Goal: Information Seeking & Learning: Understand process/instructions

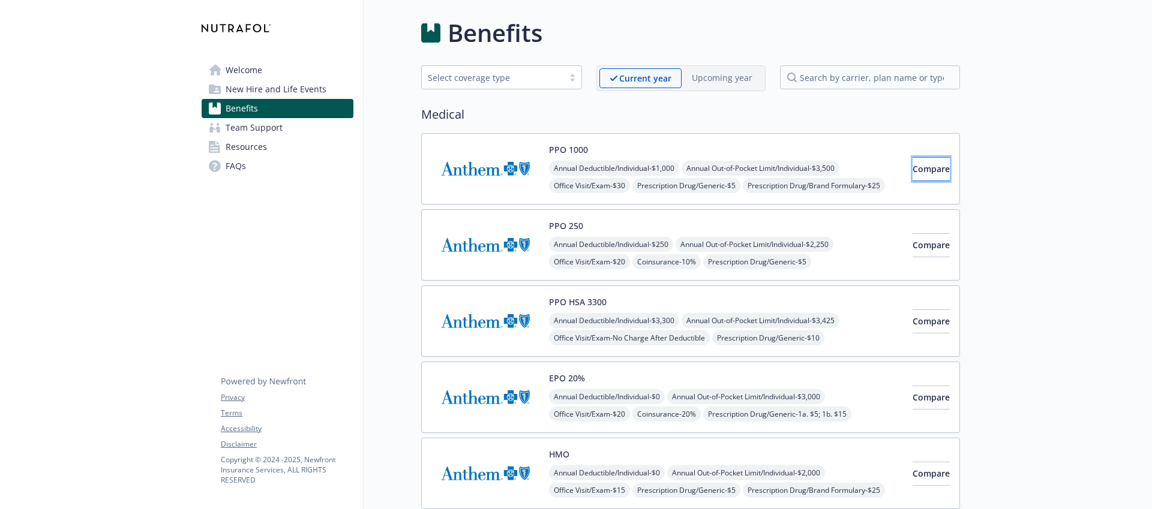
click at [912, 176] on button "Compare" at bounding box center [930, 169] width 37 height 24
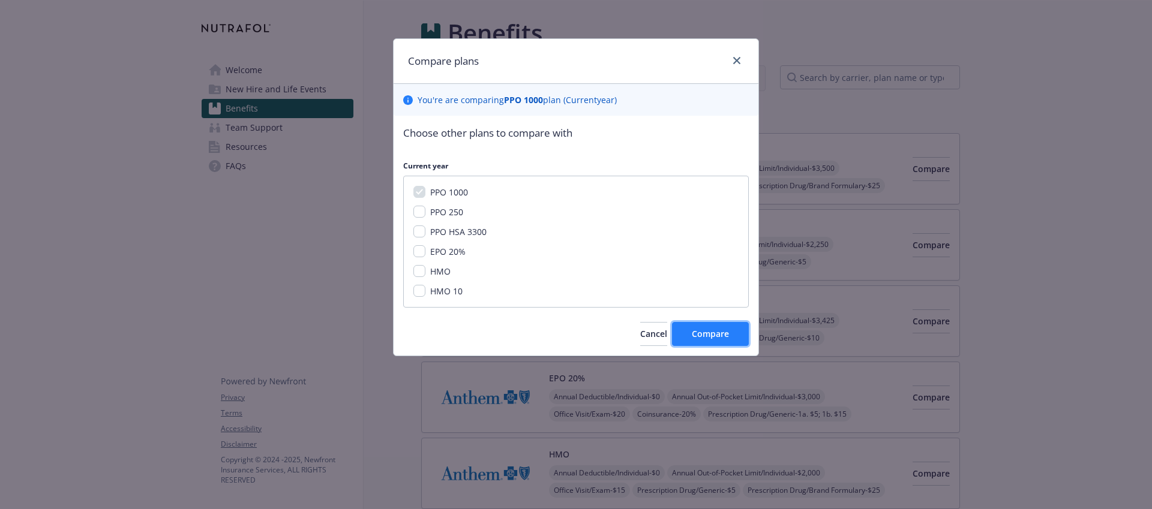
click at [710, 342] on button "Compare" at bounding box center [710, 334] width 77 height 24
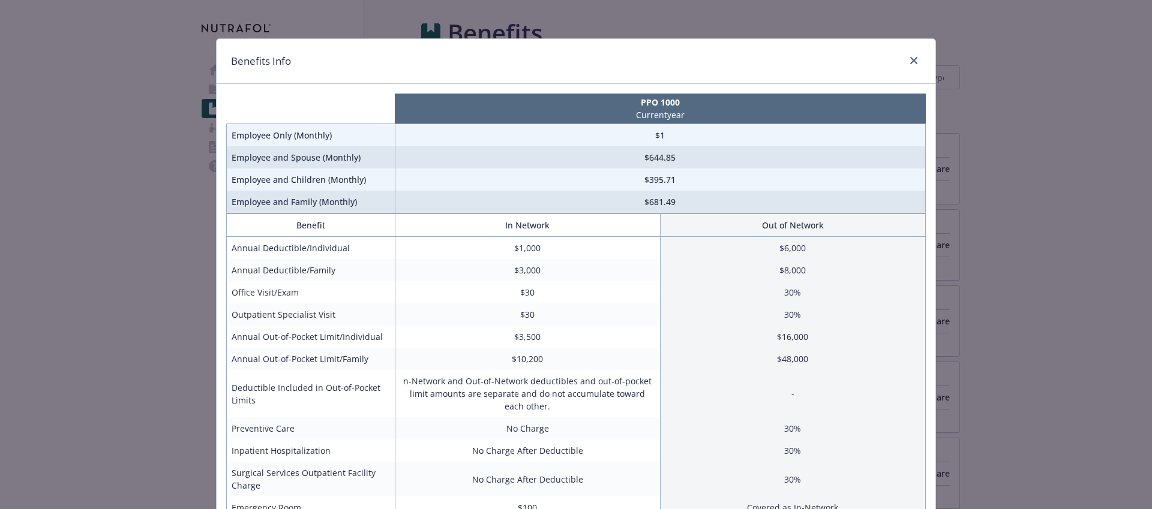
click at [921, 54] on div "Benefits Info" at bounding box center [576, 61] width 719 height 45
click at [909, 56] on link "close" at bounding box center [913, 60] width 14 height 14
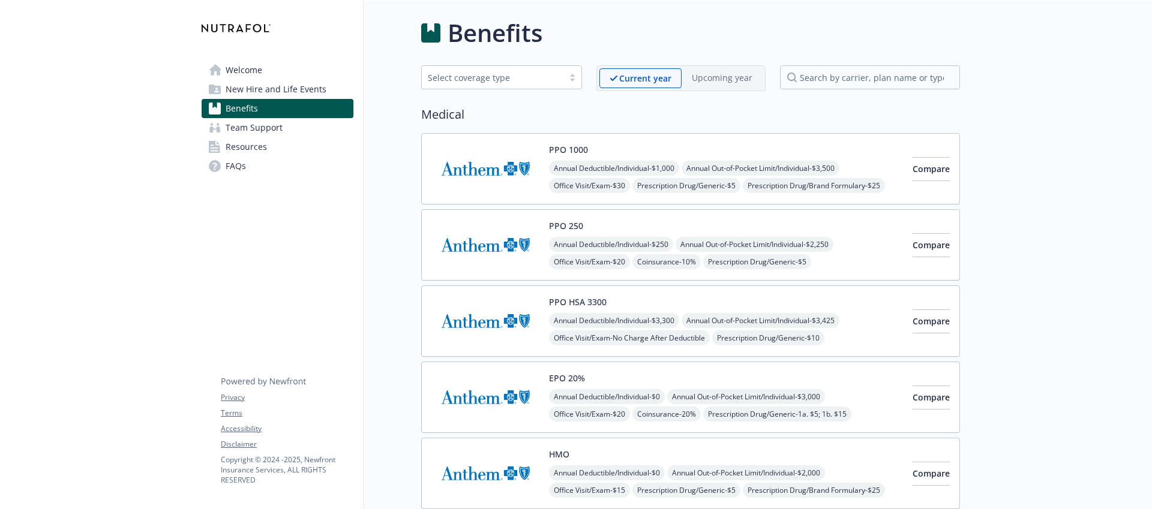
click at [649, 151] on div "PPO 1000 Annual Deductible/Individual - $1,000 Annual Out-of-Pocket Limit/Indiv…" at bounding box center [726, 168] width 354 height 51
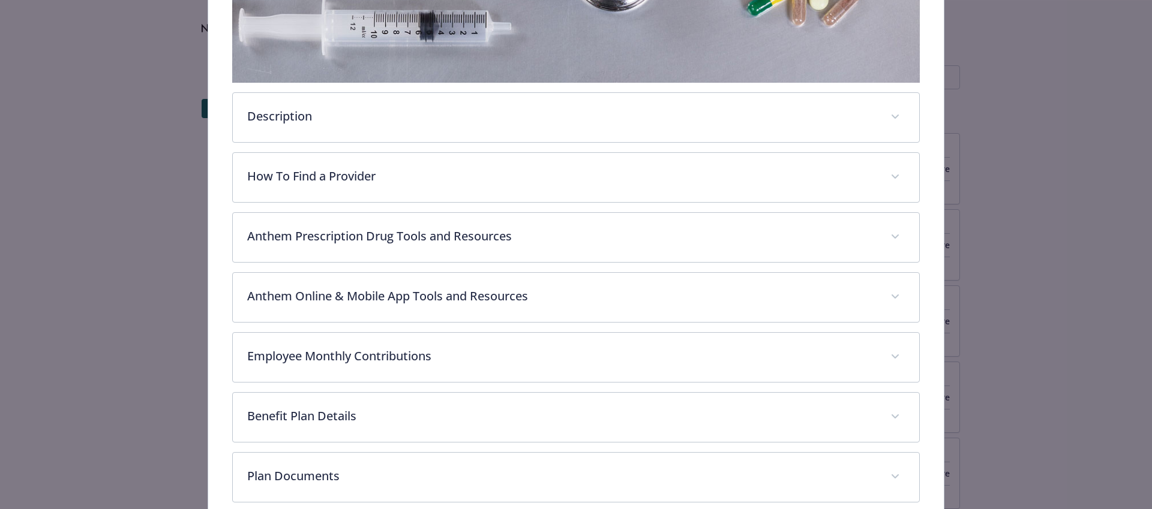
scroll to position [335, 0]
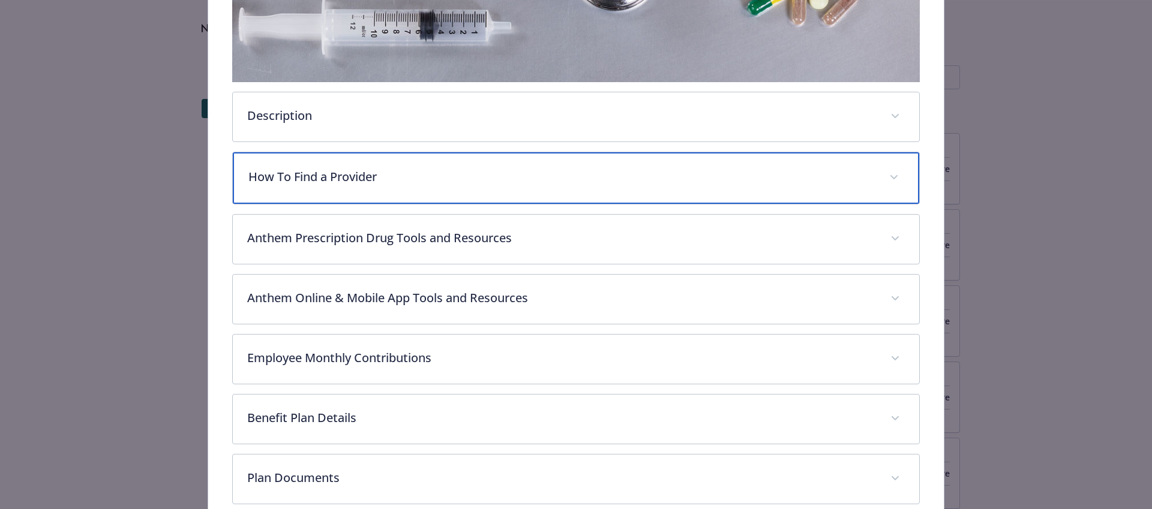
click at [577, 191] on div "How To Find a Provider" at bounding box center [576, 178] width 687 height 52
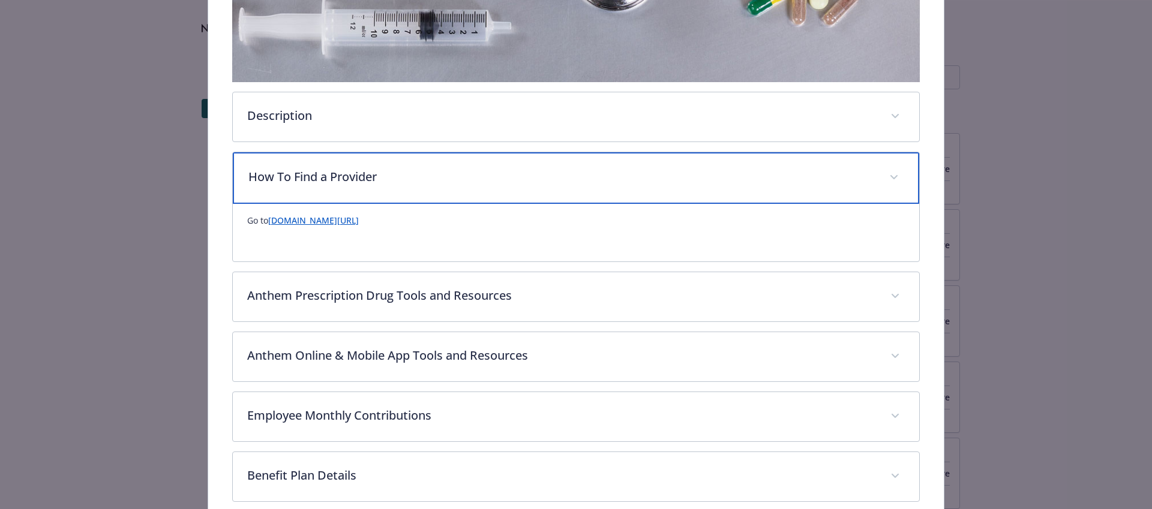
click at [577, 191] on div "How To Find a Provider" at bounding box center [576, 178] width 687 height 52
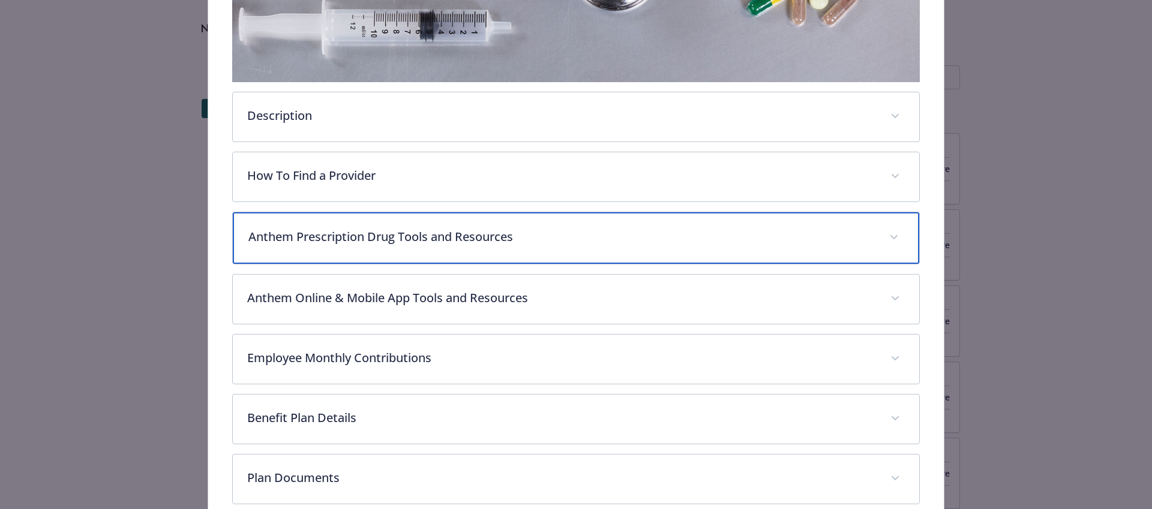
click at [574, 229] on p "Anthem Prescription Drug Tools and Resources" at bounding box center [561, 237] width 627 height 18
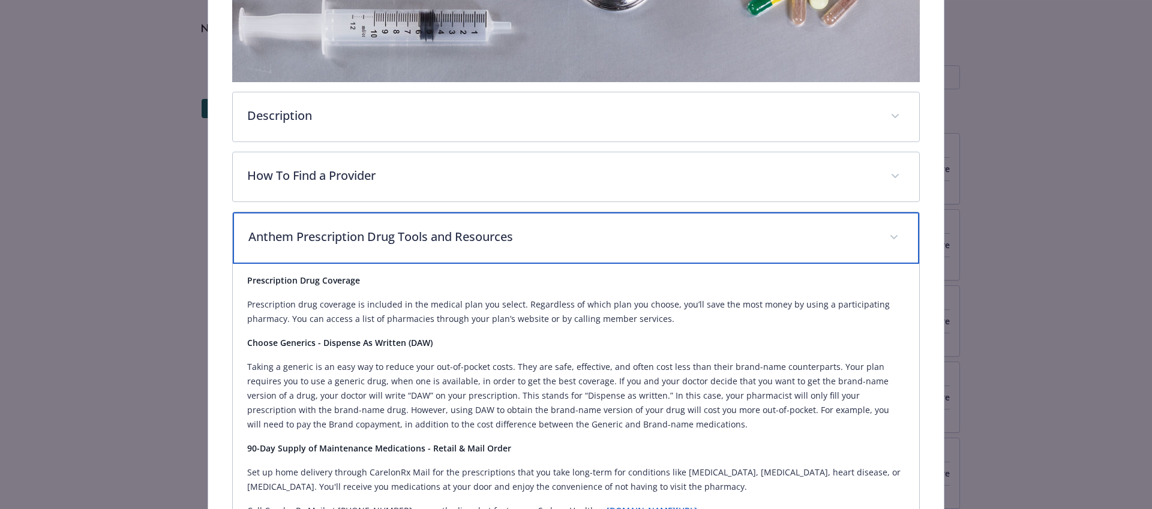
click at [574, 229] on p "Anthem Prescription Drug Tools and Resources" at bounding box center [561, 237] width 627 height 18
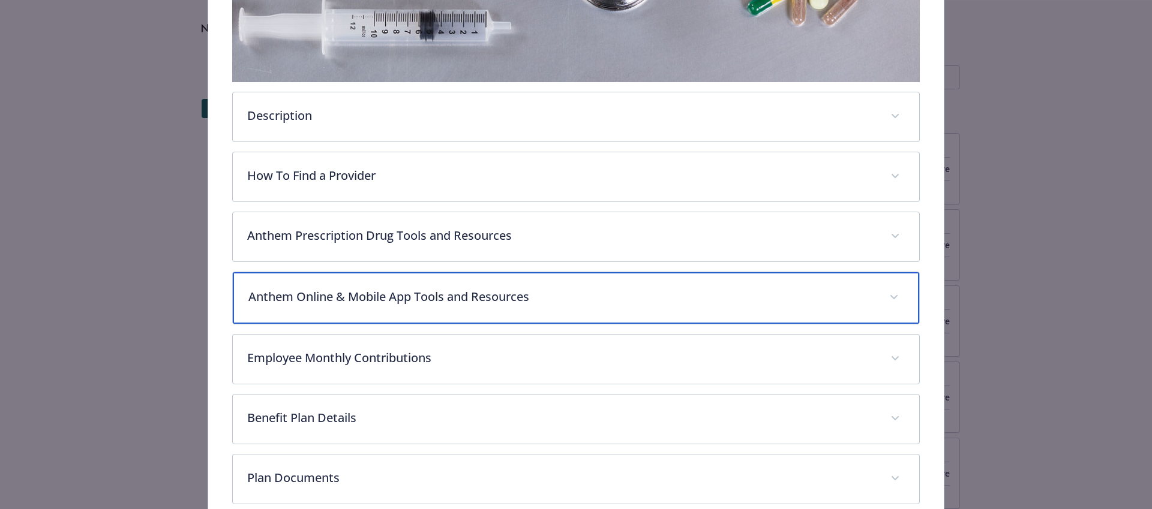
click at [581, 306] on div "Anthem Online & Mobile App Tools and Resources" at bounding box center [576, 298] width 687 height 52
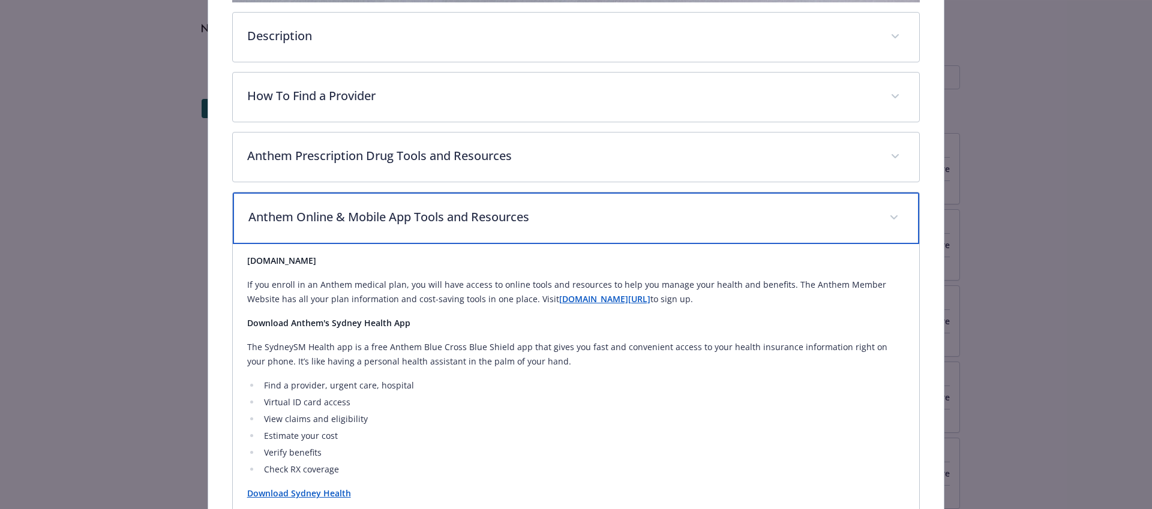
scroll to position [404, 0]
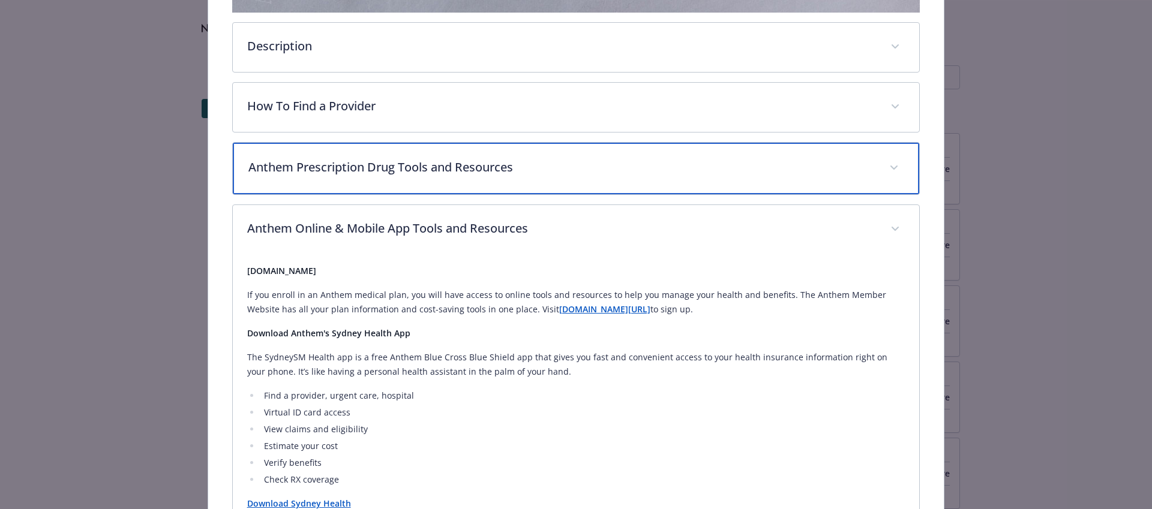
click at [570, 160] on p "Anthem Prescription Drug Tools and Resources" at bounding box center [561, 167] width 627 height 18
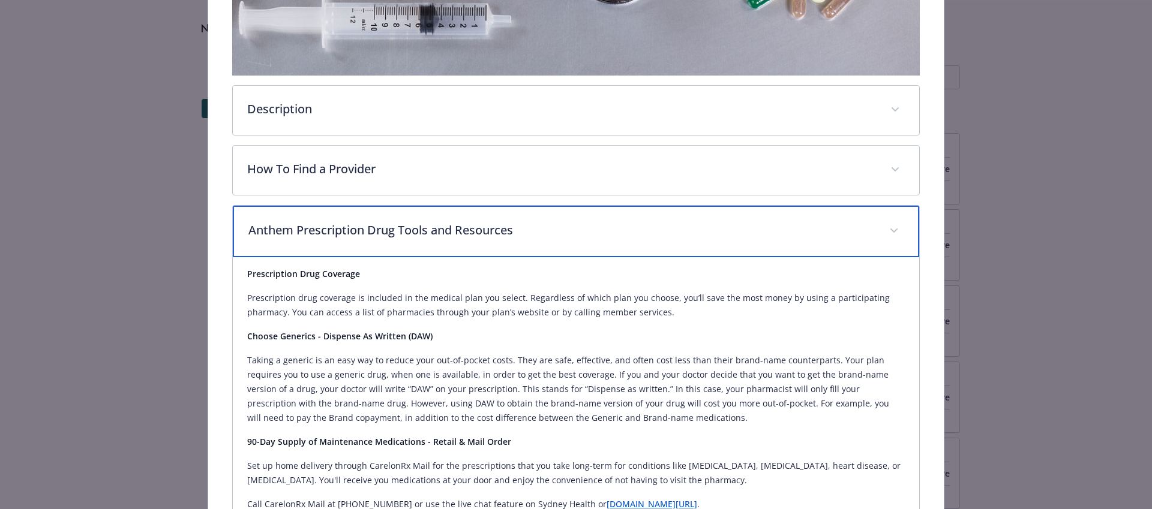
scroll to position [324, 0]
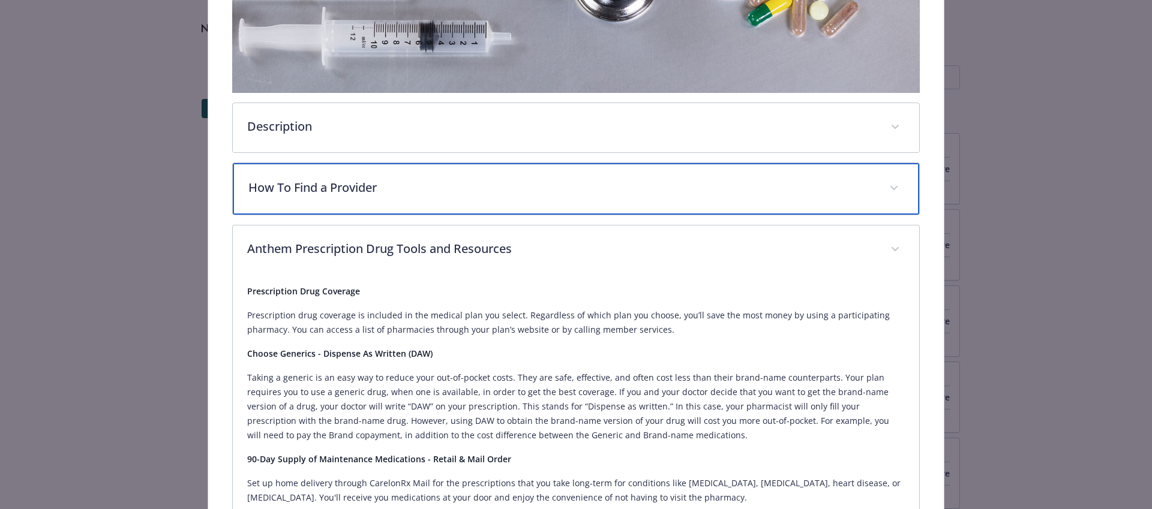
click at [604, 190] on p "How To Find a Provider" at bounding box center [561, 188] width 627 height 18
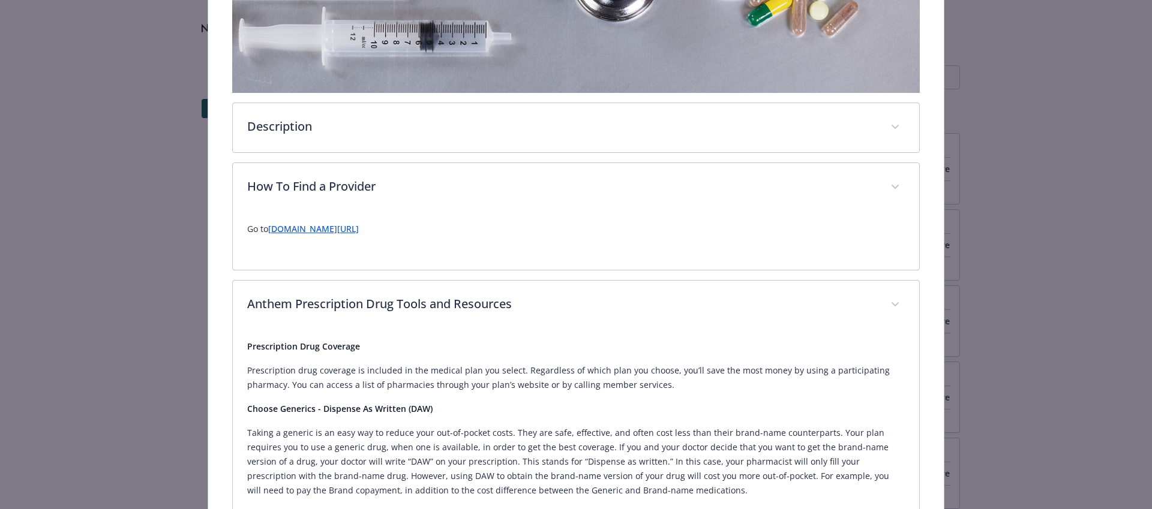
click at [607, 138] on div "Description" at bounding box center [576, 127] width 687 height 49
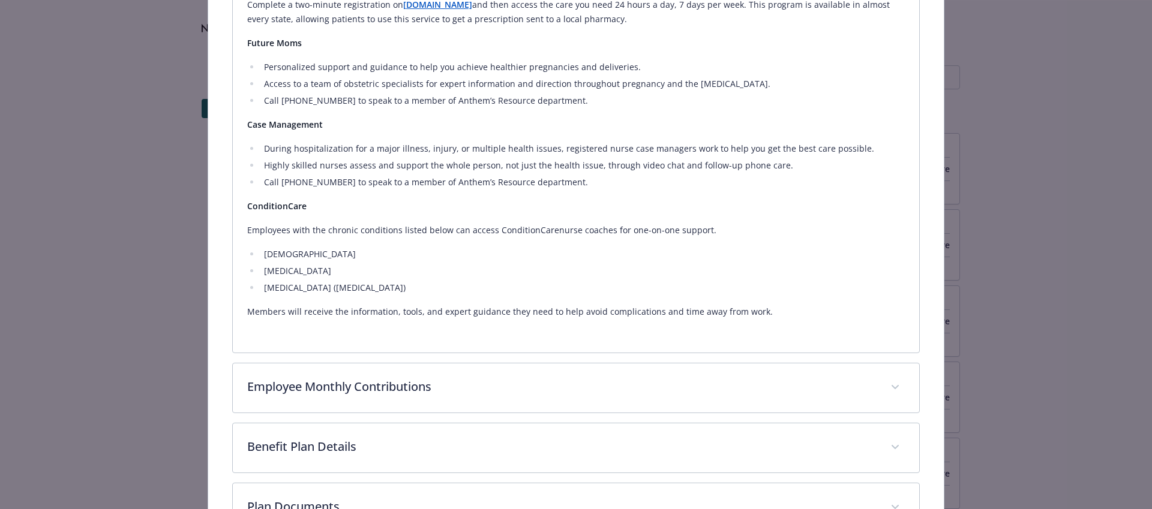
scroll to position [1765, 0]
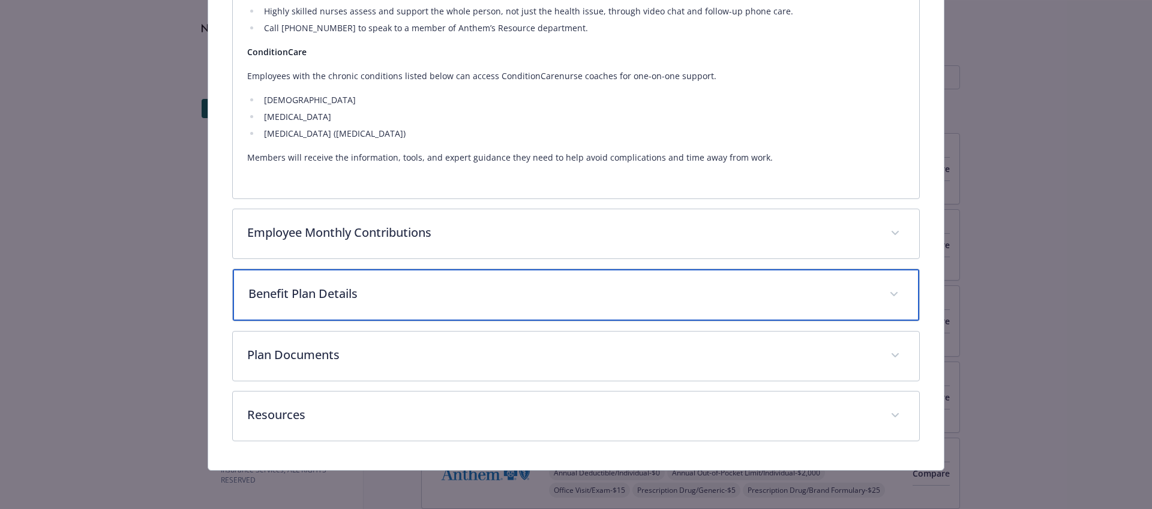
click at [614, 317] on div "Benefit Plan Details" at bounding box center [576, 295] width 687 height 52
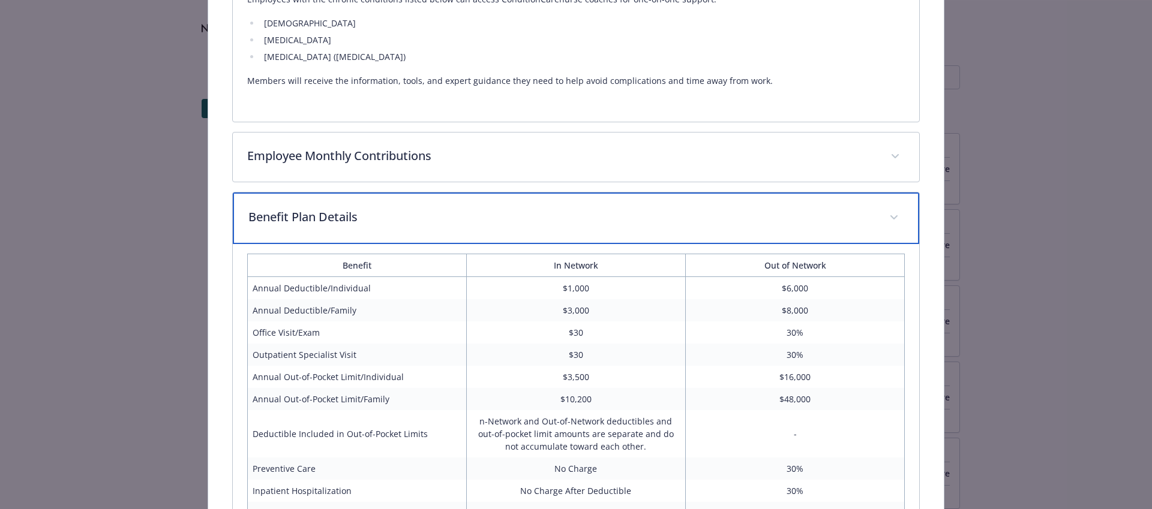
scroll to position [1828, 0]
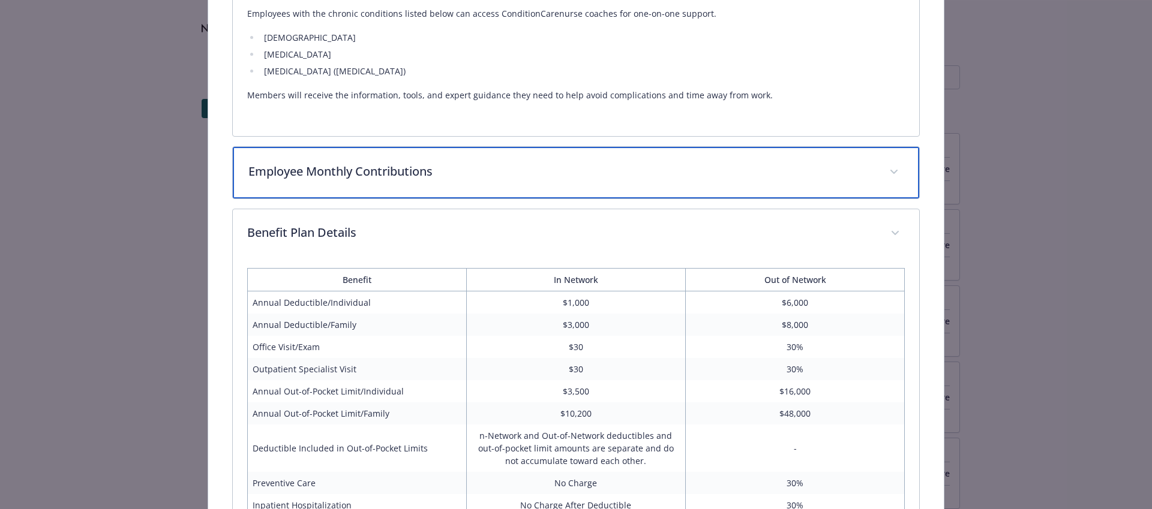
click at [545, 178] on p "Employee Monthly Contributions" at bounding box center [561, 172] width 627 height 18
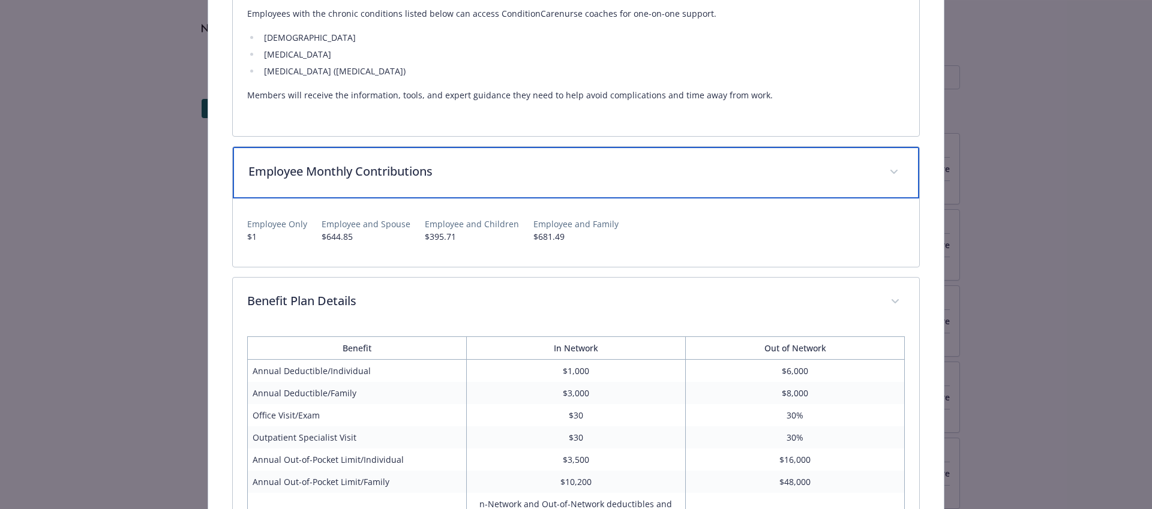
click at [545, 178] on p "Employee Monthly Contributions" at bounding box center [561, 172] width 627 height 18
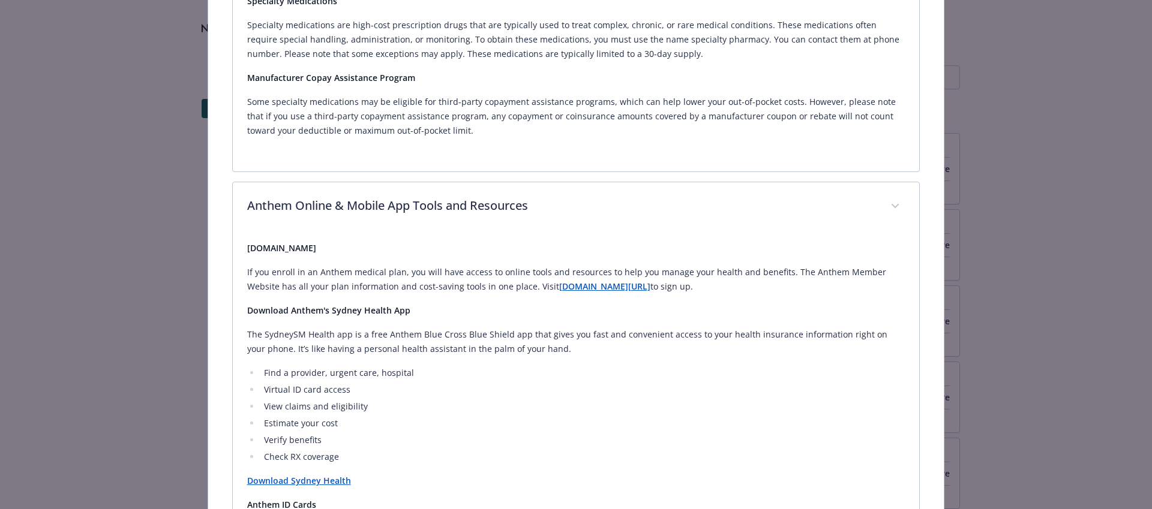
scroll to position [1023, 0]
click at [559, 287] on strong "Anthem.com/CA" at bounding box center [604, 288] width 91 height 11
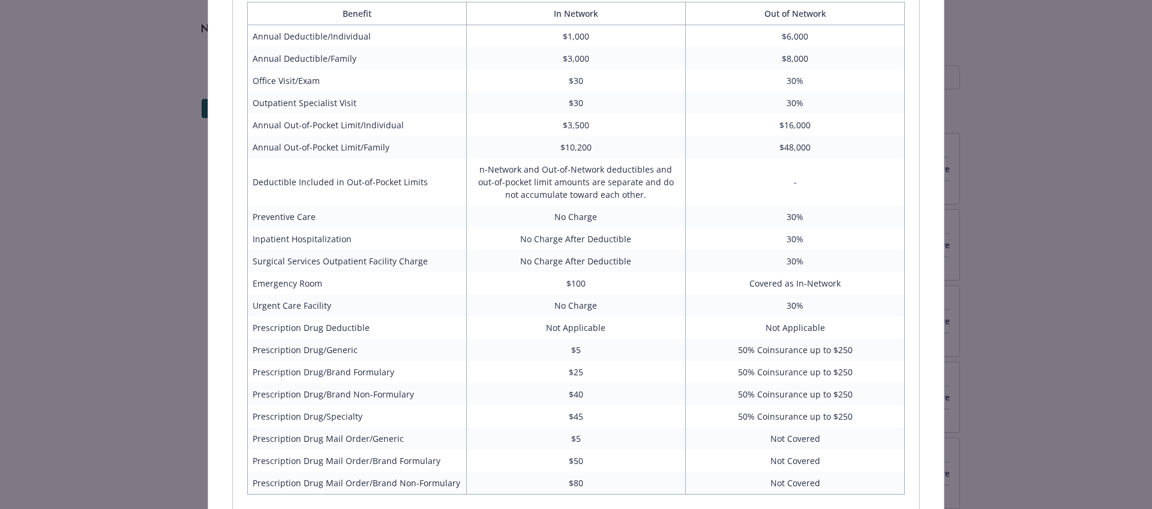
scroll to position [2289, 0]
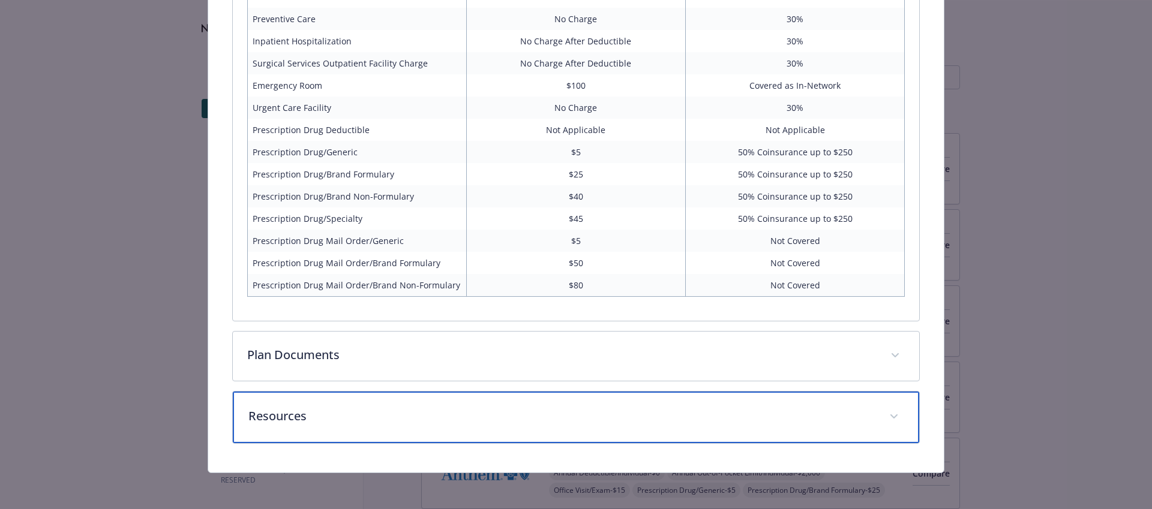
click at [618, 405] on div "Resources" at bounding box center [576, 418] width 687 height 52
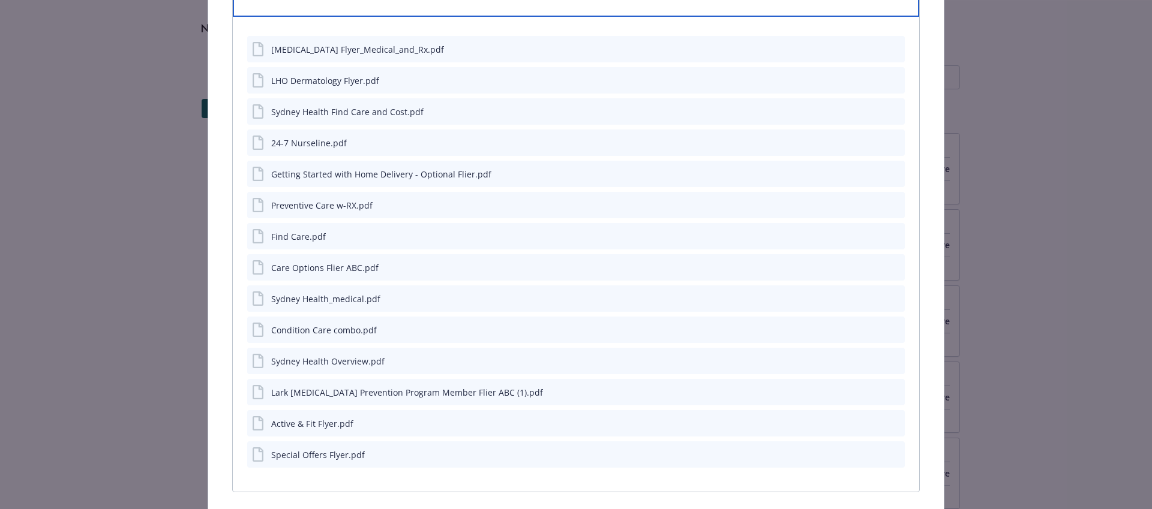
scroll to position [2709, 0]
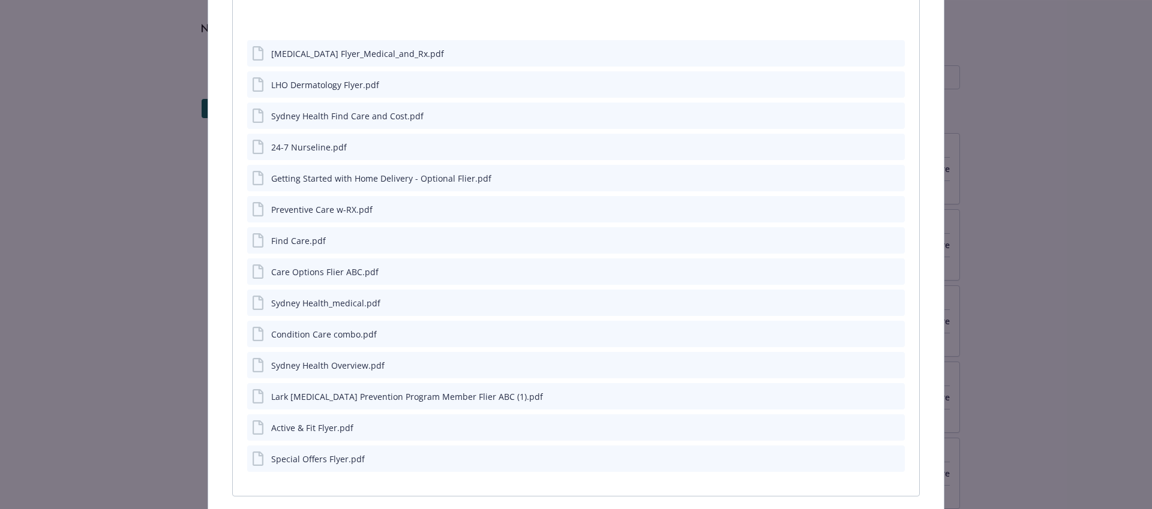
click at [499, 89] on div "LHO Dermatology Flyer.pdf" at bounding box center [576, 84] width 658 height 26
click at [348, 86] on div "LHO Dermatology Flyer.pdf" at bounding box center [325, 86] width 108 height 13
click at [871, 85] on icon "download file" at bounding box center [874, 85] width 10 height 10
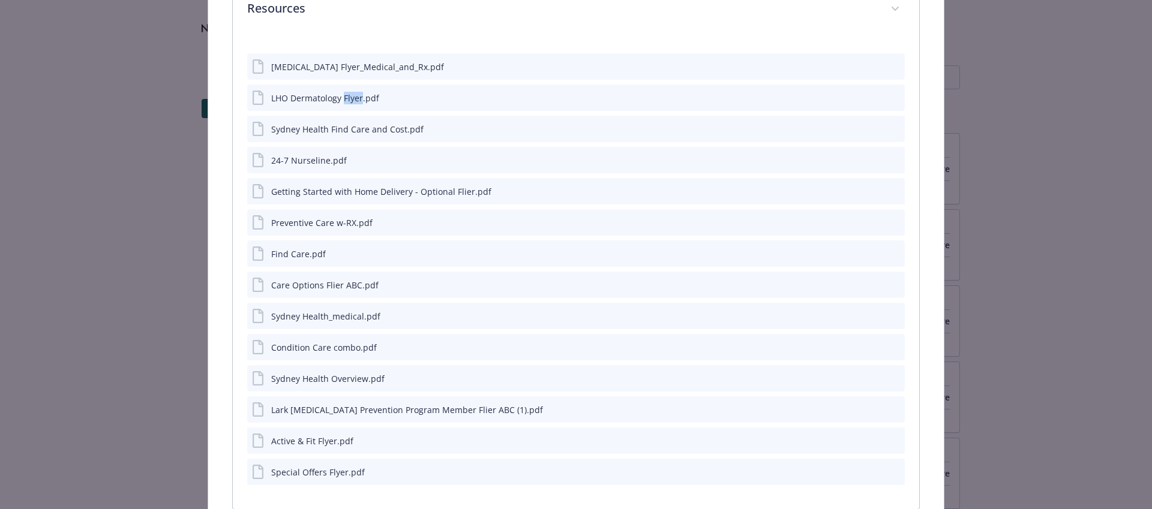
scroll to position [2694, 0]
click at [428, 438] on div "Active & Fit Flyer.pdf" at bounding box center [576, 443] width 658 height 26
click at [873, 441] on icon "download file" at bounding box center [874, 441] width 8 height 7
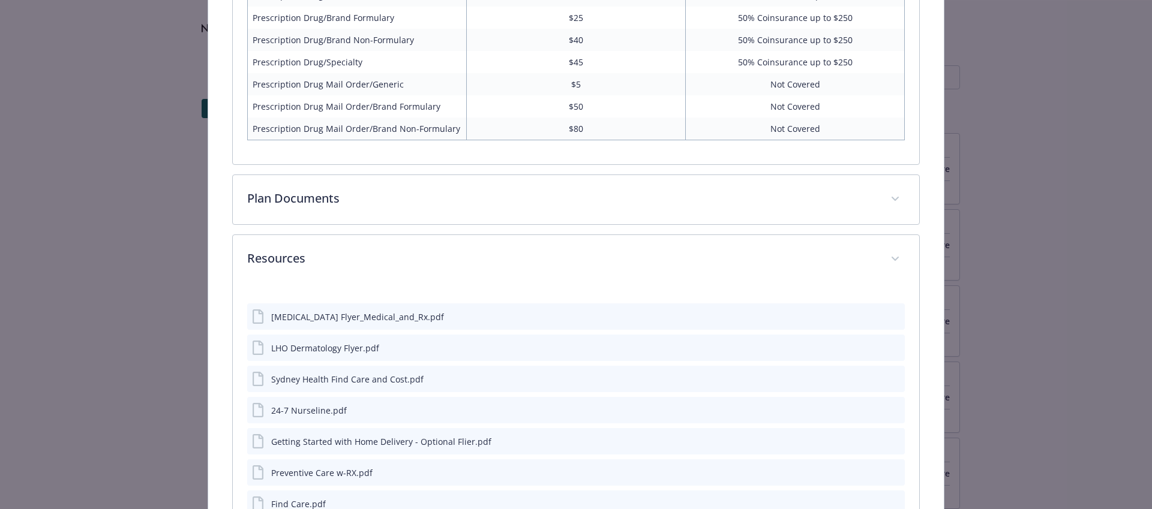
scroll to position [2443, 0]
click at [381, 444] on div "Getting Started with Home Delivery - Optional Flier.pdf" at bounding box center [381, 444] width 220 height 13
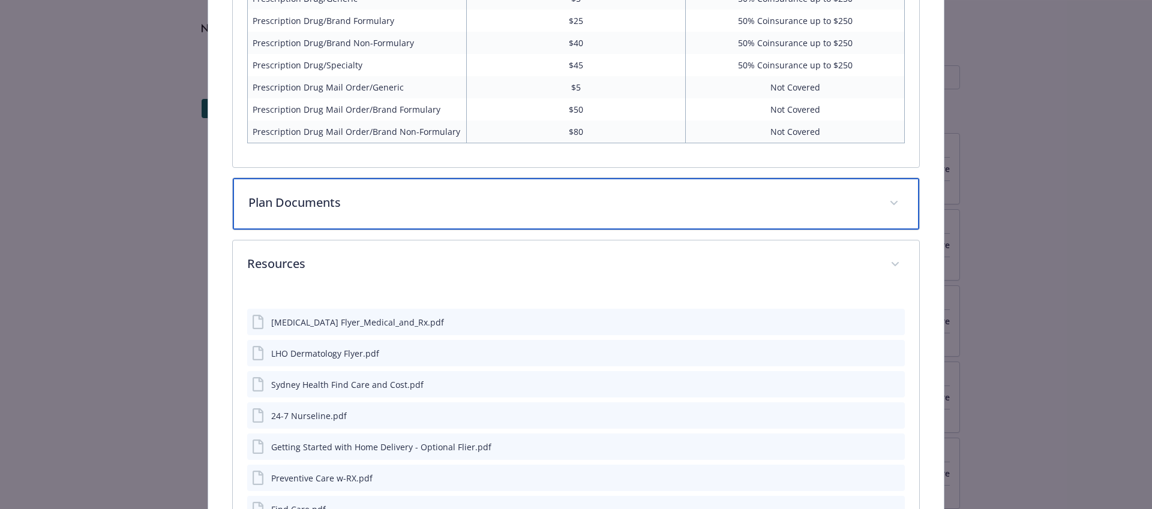
click at [455, 178] on div "Plan Documents" at bounding box center [576, 204] width 687 height 52
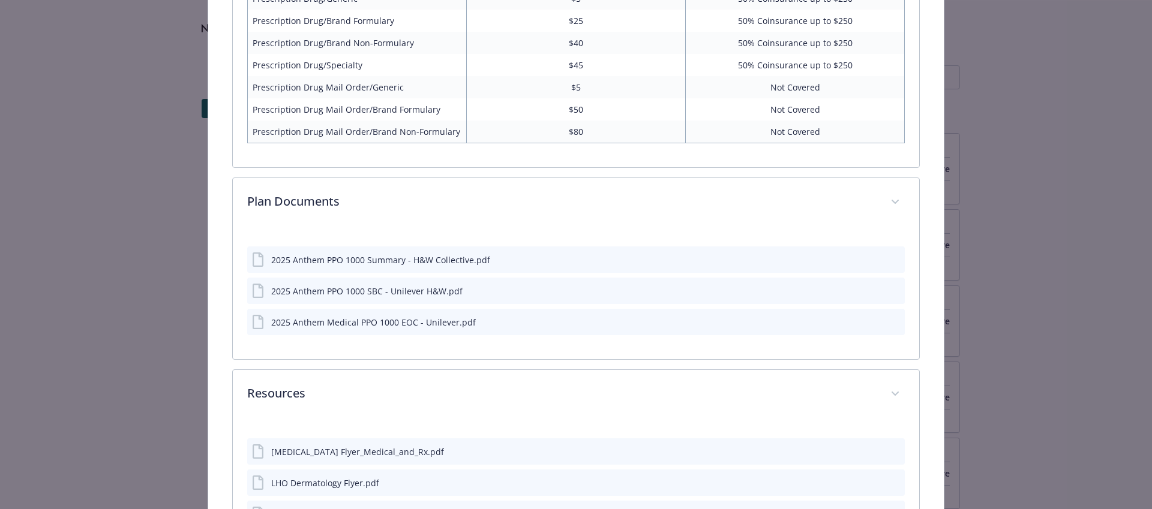
click at [450, 263] on div "2025 Anthem PPO 1000 Summary - H&W Collective.pdf" at bounding box center [380, 260] width 219 height 13
click at [875, 254] on icon "download file" at bounding box center [874, 259] width 10 height 10
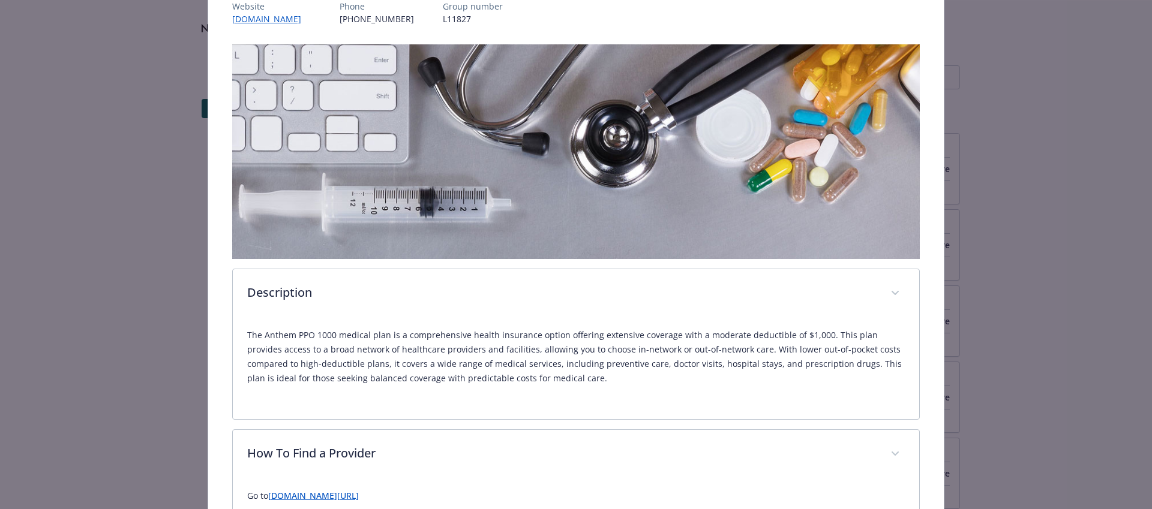
scroll to position [0, 0]
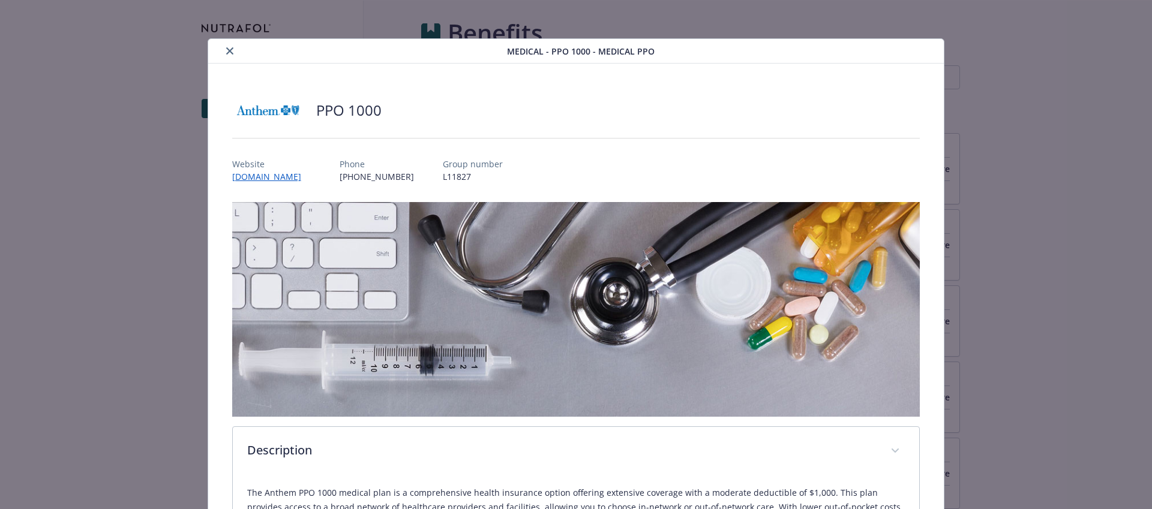
click at [407, 230] on img "details for plan Medical - PPO 1000 - Medical PPO" at bounding box center [576, 309] width 688 height 215
click at [268, 178] on link "www.anthem.com" at bounding box center [272, 177] width 81 height 14
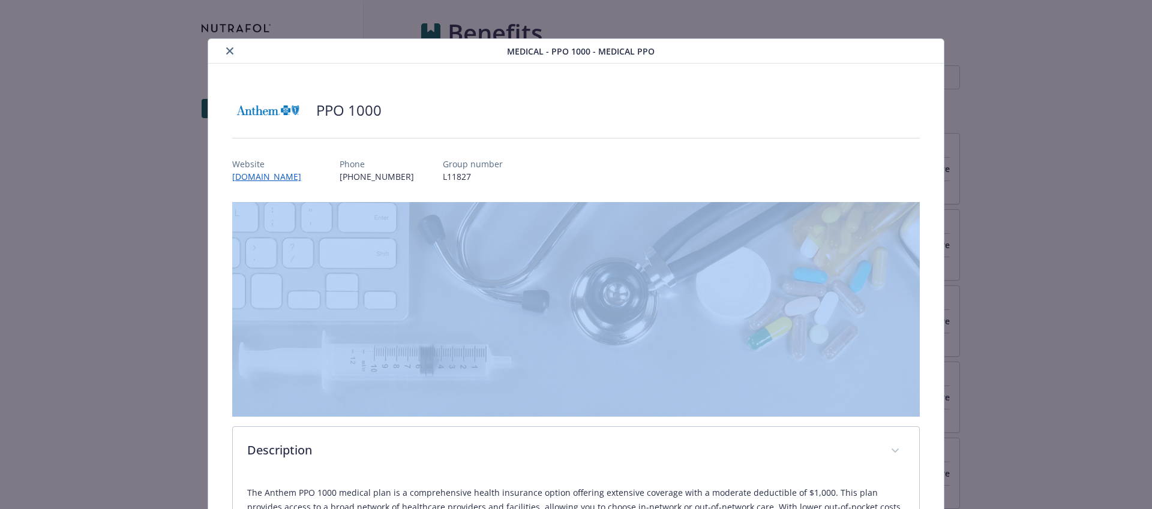
drag, startPoint x: 471, startPoint y: 180, endPoint x: 399, endPoint y: 189, distance: 73.1
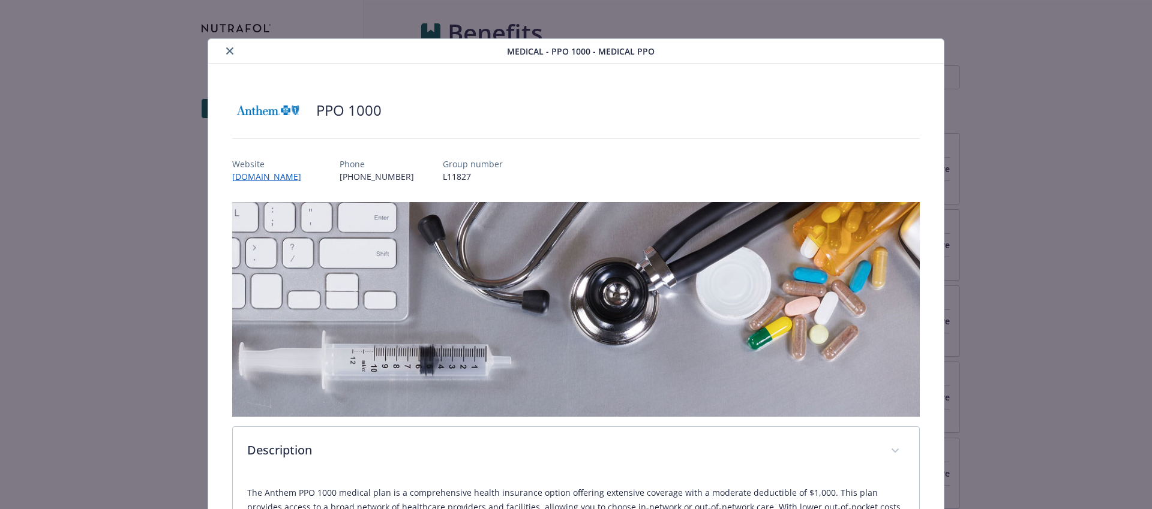
click at [446, 173] on p "L11827" at bounding box center [473, 176] width 60 height 13
drag, startPoint x: 464, startPoint y: 173, endPoint x: 426, endPoint y: 175, distance: 37.2
click at [426, 175] on div "Website www.anthem.com Phone (800) 888-8288 Group number L11827" at bounding box center [576, 165] width 688 height 35
copy p "L11827"
click at [524, 101] on div "PPO 1000" at bounding box center [576, 110] width 688 height 36
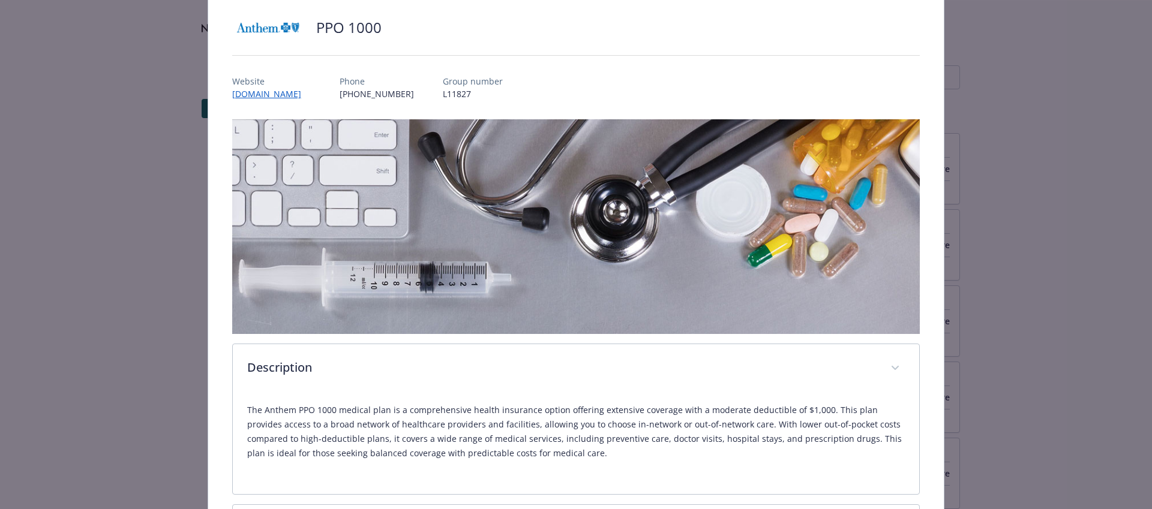
scroll to position [9, 0]
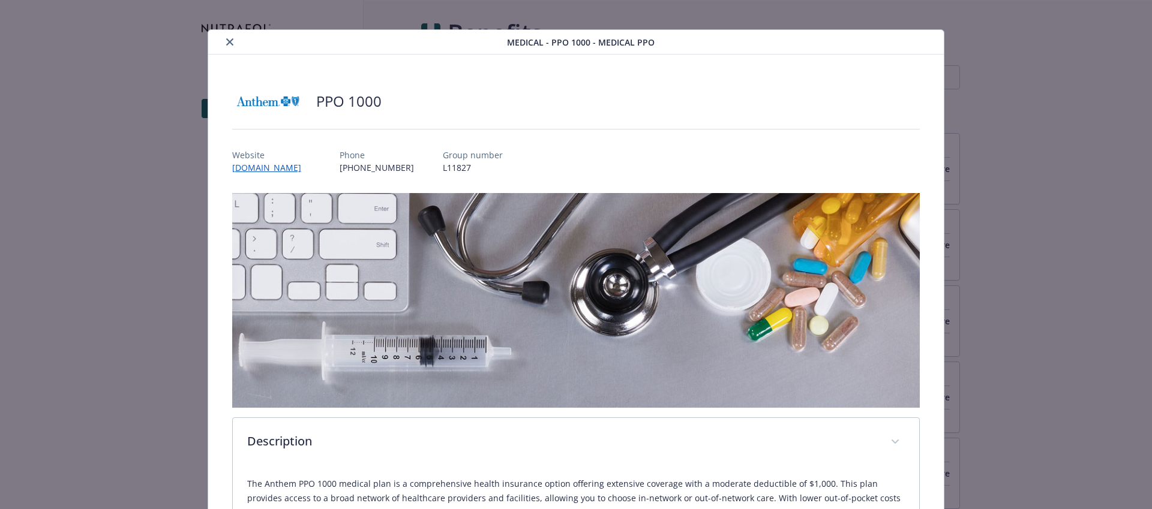
click at [280, 159] on p "Website" at bounding box center [271, 155] width 79 height 13
click at [237, 37] on div "details for plan Medical - PPO 1000 - Medical PPO" at bounding box center [360, 42] width 294 height 14
click at [232, 40] on icon "close" at bounding box center [229, 41] width 7 height 7
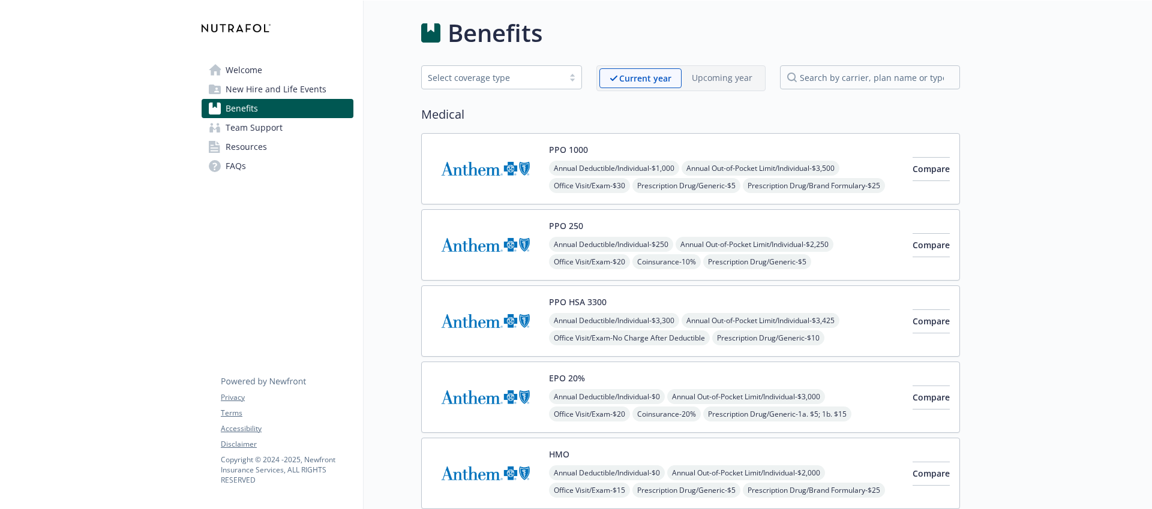
click at [331, 89] on link "New Hire and Life Events" at bounding box center [278, 89] width 152 height 19
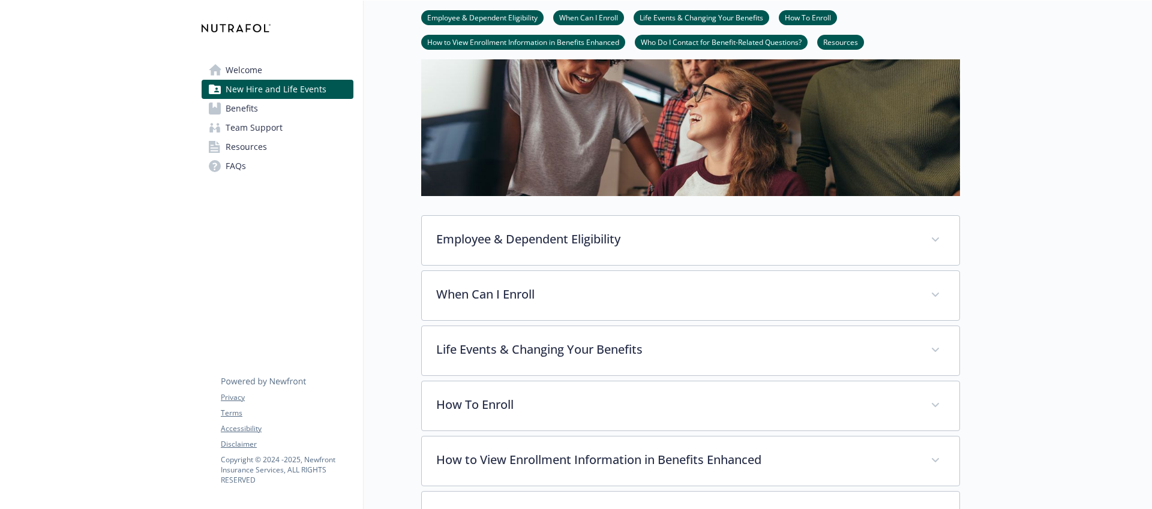
scroll to position [148, 0]
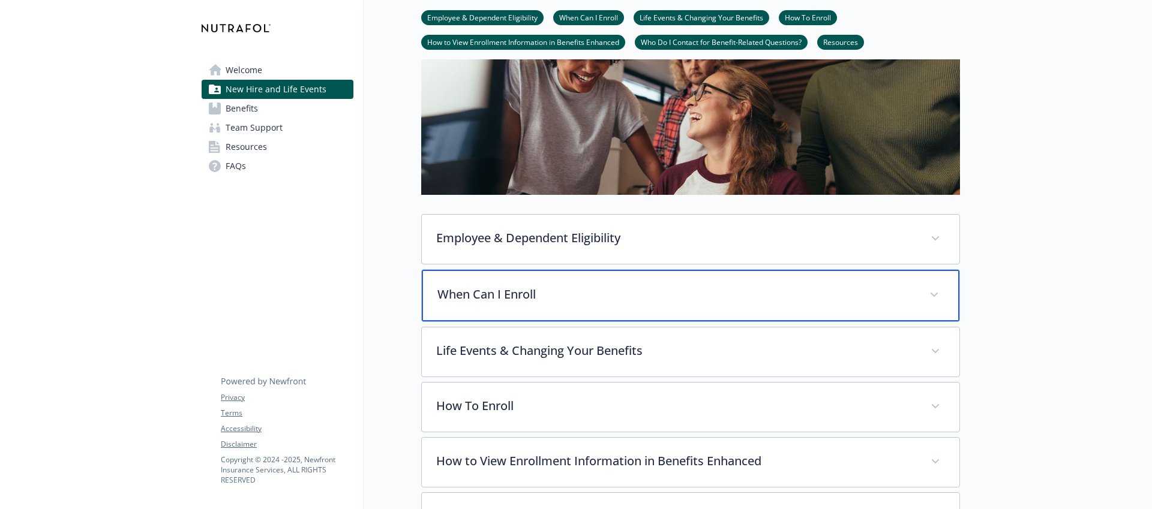
click at [529, 287] on p "When Can I Enroll" at bounding box center [675, 295] width 477 height 18
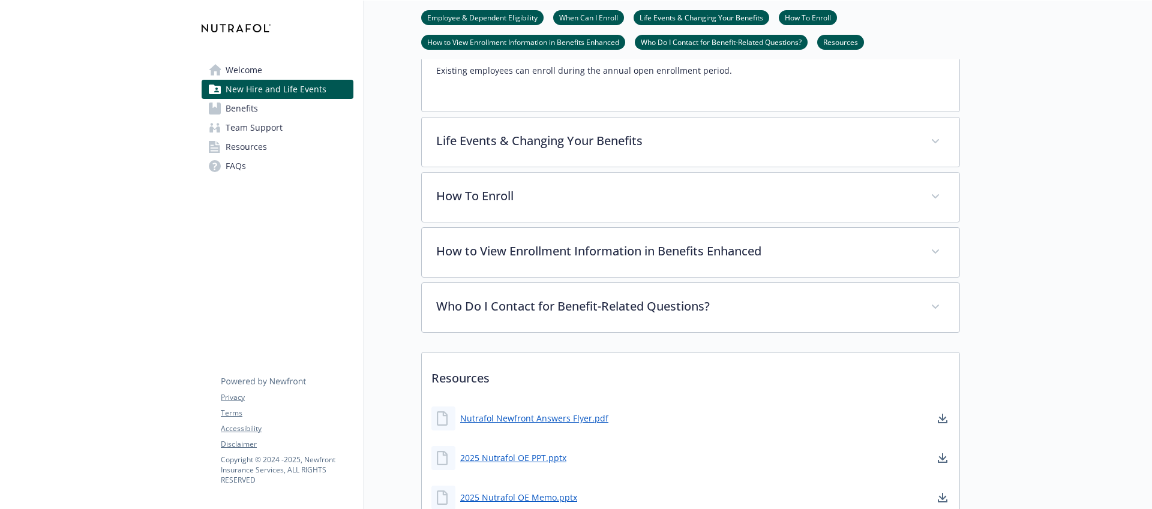
scroll to position [470, 0]
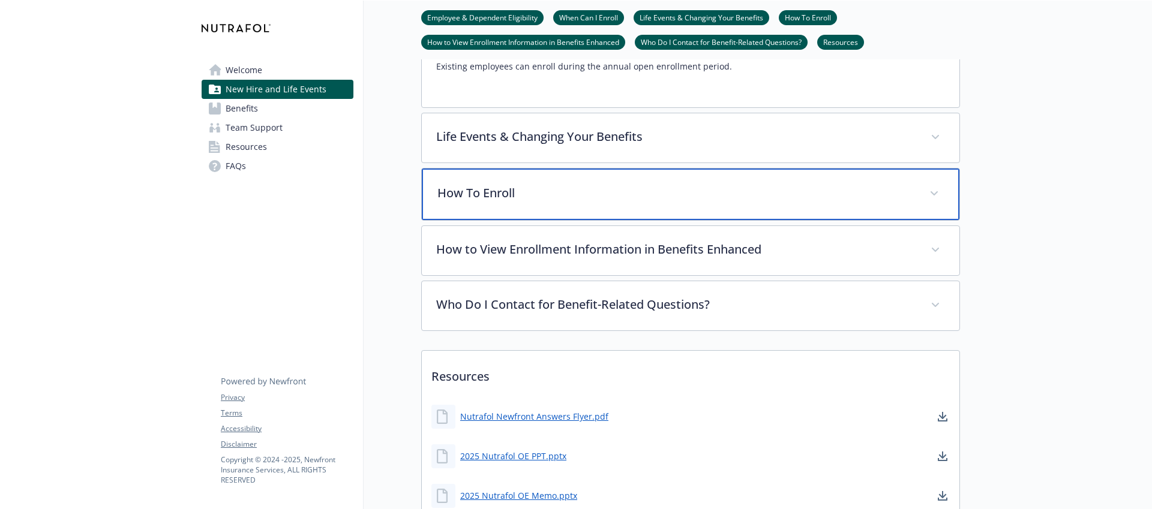
click at [456, 195] on p "How To Enroll" at bounding box center [675, 193] width 477 height 18
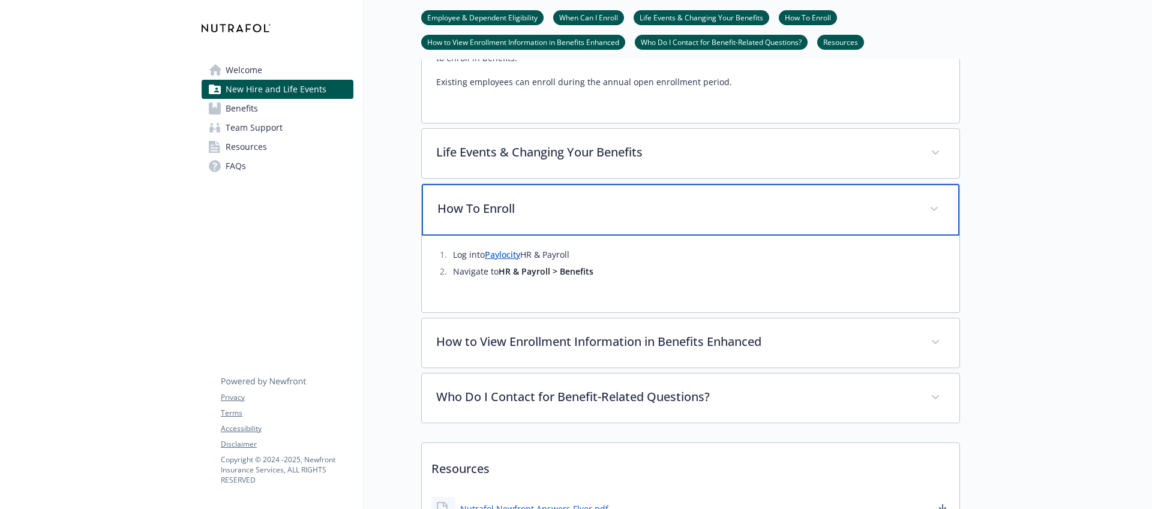
scroll to position [461, 0]
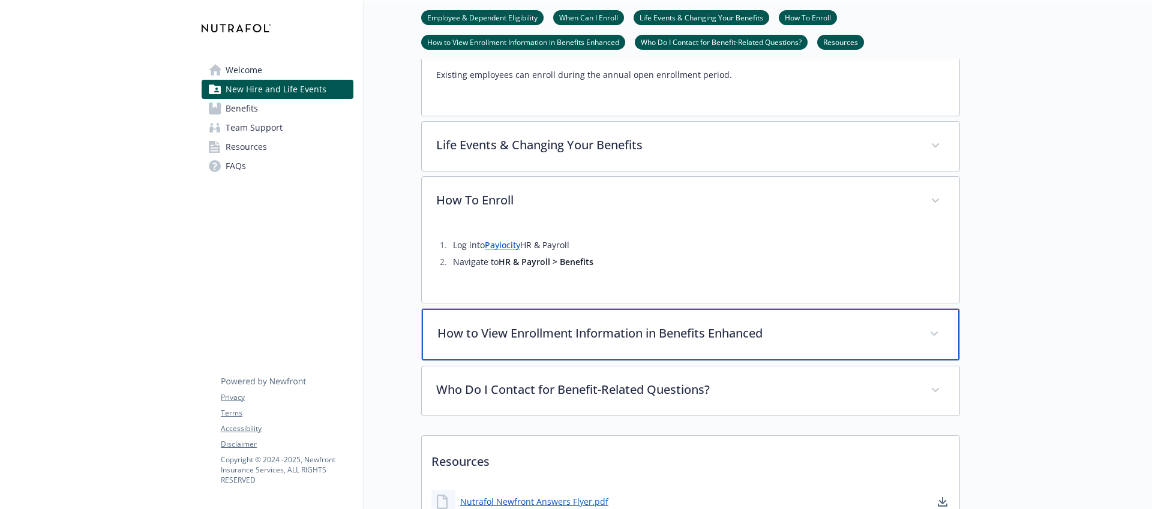
click at [549, 347] on div "How to View Enrollment Information in Benefits Enhanced" at bounding box center [690, 335] width 537 height 52
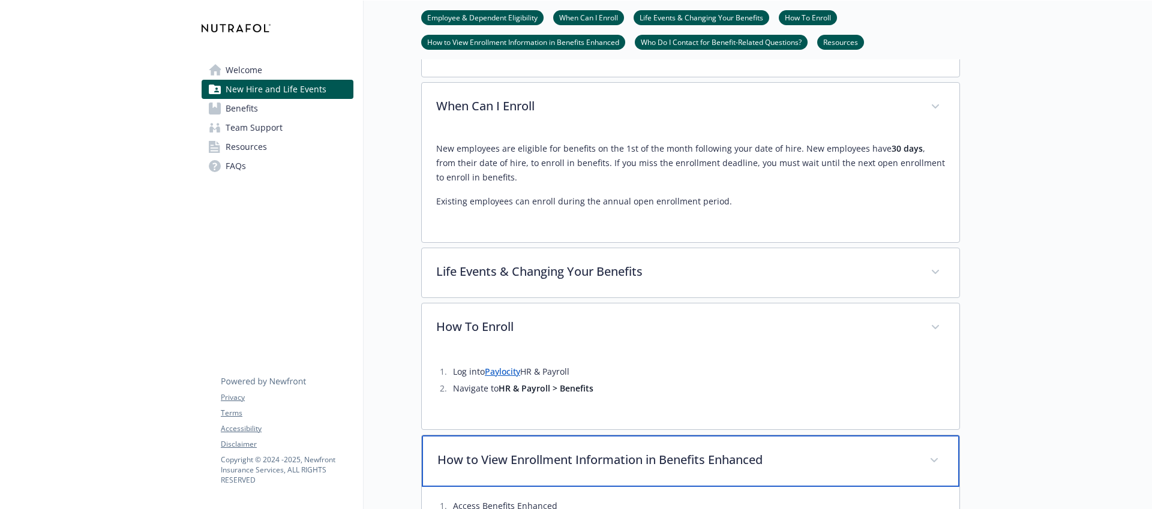
scroll to position [357, 0]
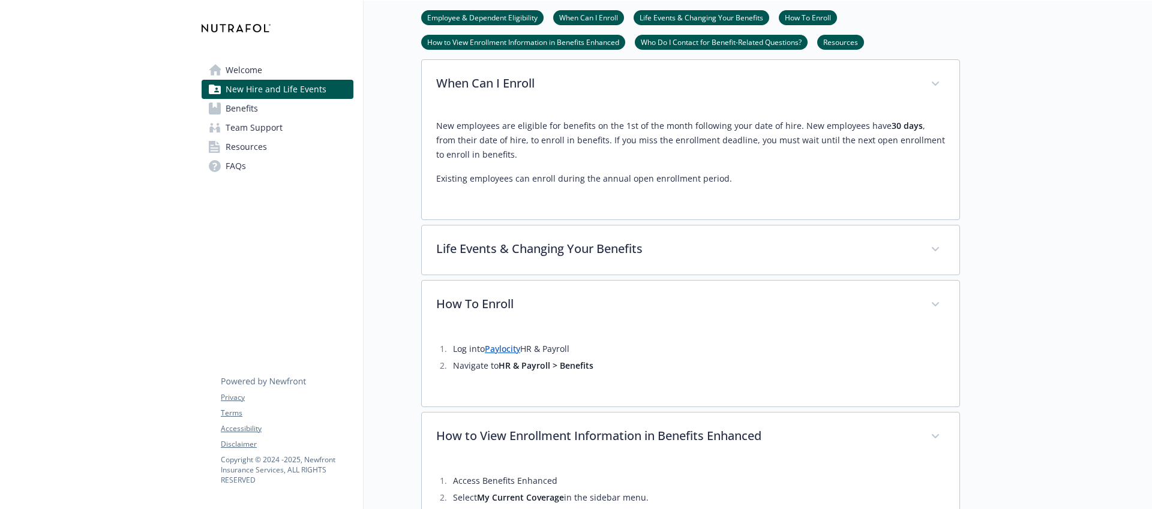
click at [640, 225] on div "Life Events & Changing Your Benefits Once you have made your elections, you can…" at bounding box center [690, 250] width 539 height 50
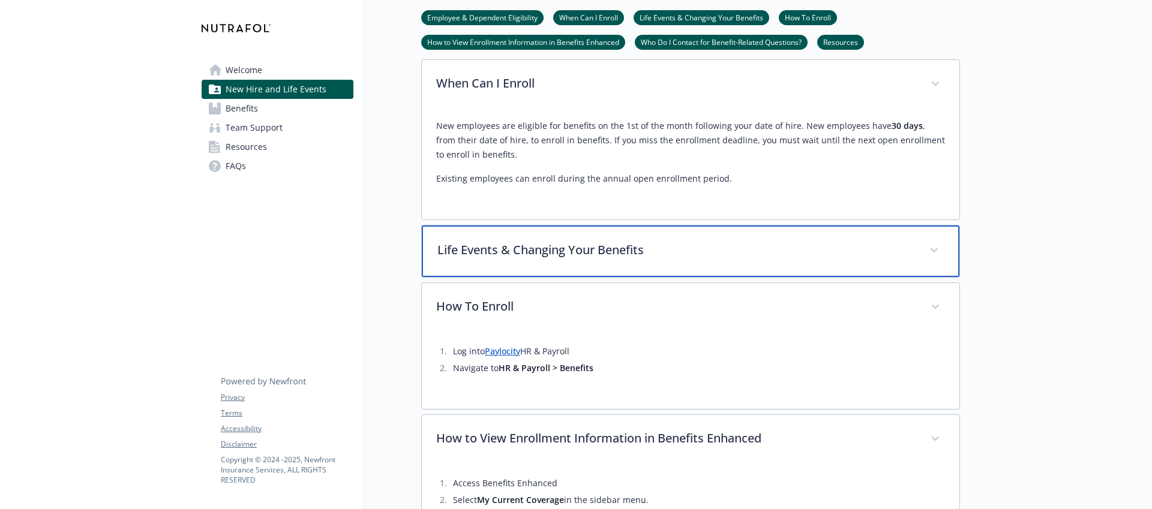
click at [641, 239] on div "Life Events & Changing Your Benefits" at bounding box center [690, 252] width 537 height 52
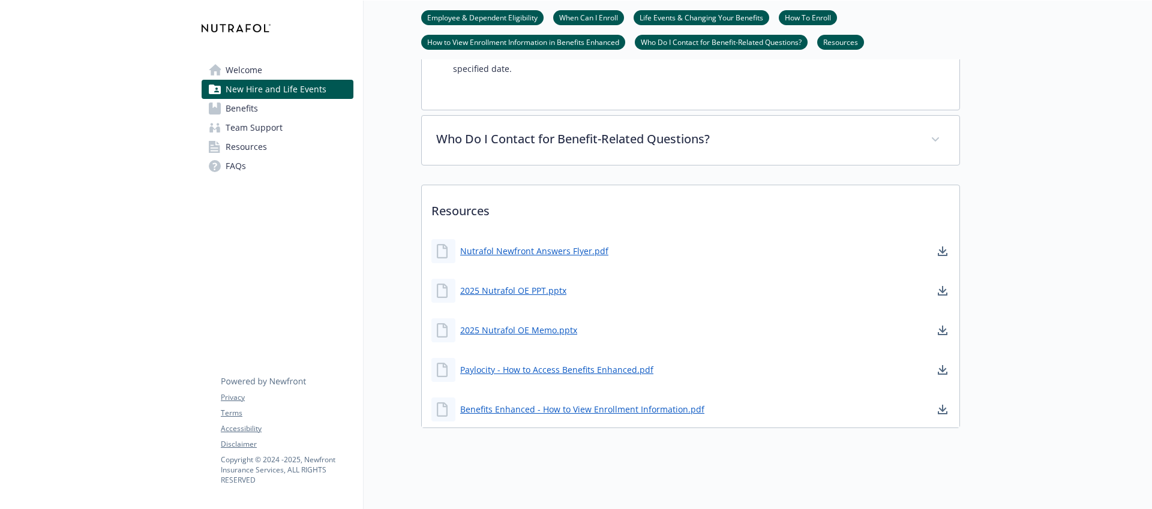
scroll to position [1125, 0]
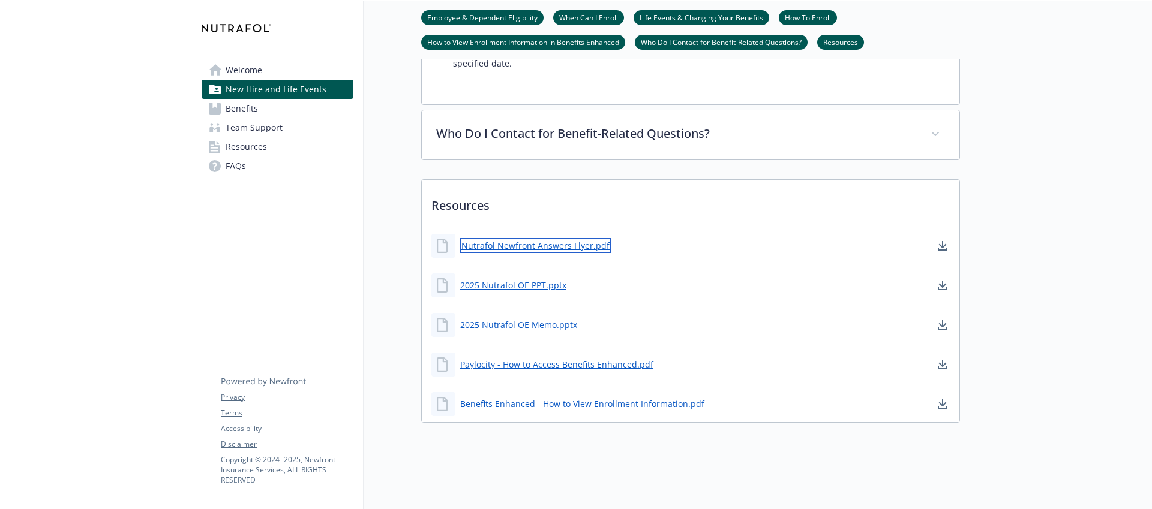
click at [540, 250] on link "Nutrafol Newfront Answers Flyer.pdf" at bounding box center [535, 245] width 151 height 15
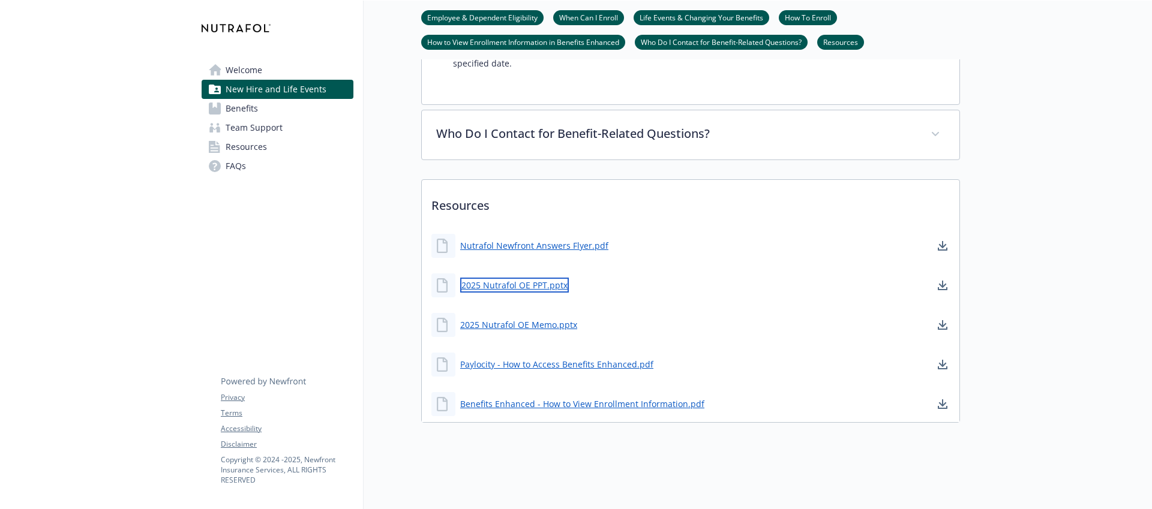
click at [531, 289] on link "2025 Nutrafol OE PPT.pptx" at bounding box center [514, 285] width 109 height 15
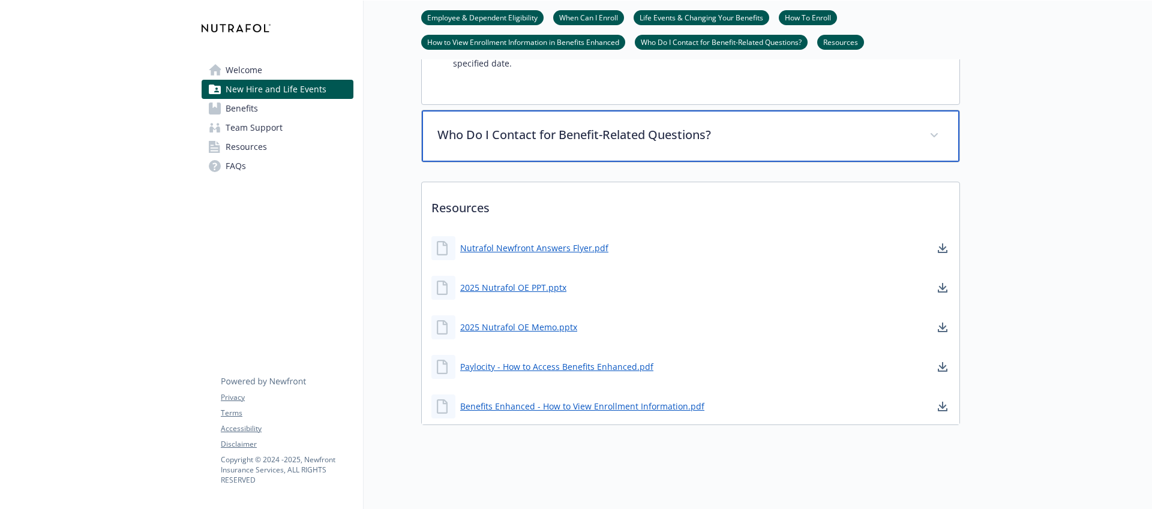
click at [918, 144] on div "Who Do I Contact for Benefit-Related Questions?" at bounding box center [690, 136] width 537 height 52
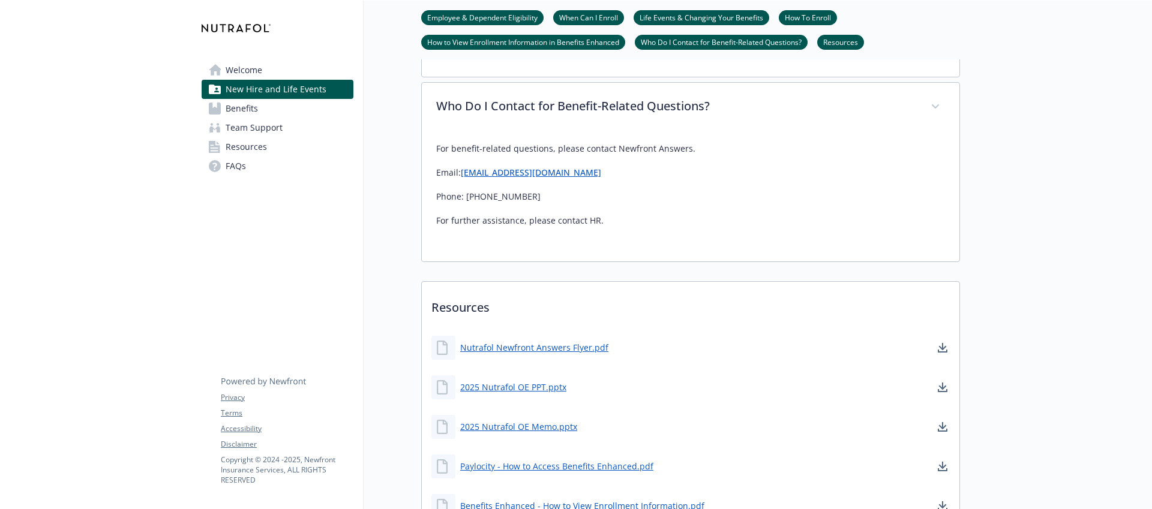
scroll to position [1252, 0]
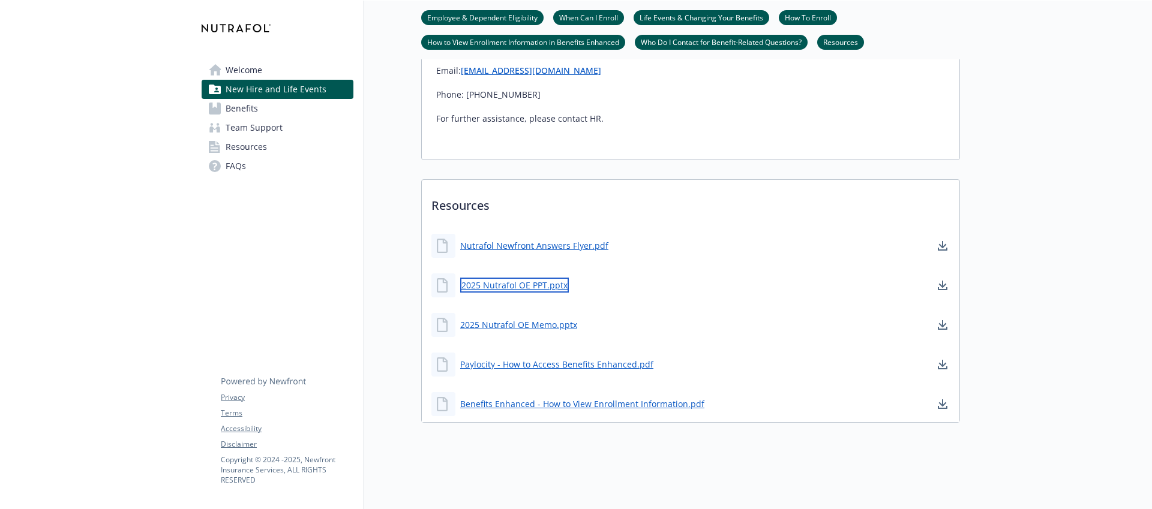
click at [536, 286] on link "2025 Nutrafol OE PPT.pptx" at bounding box center [514, 285] width 109 height 15
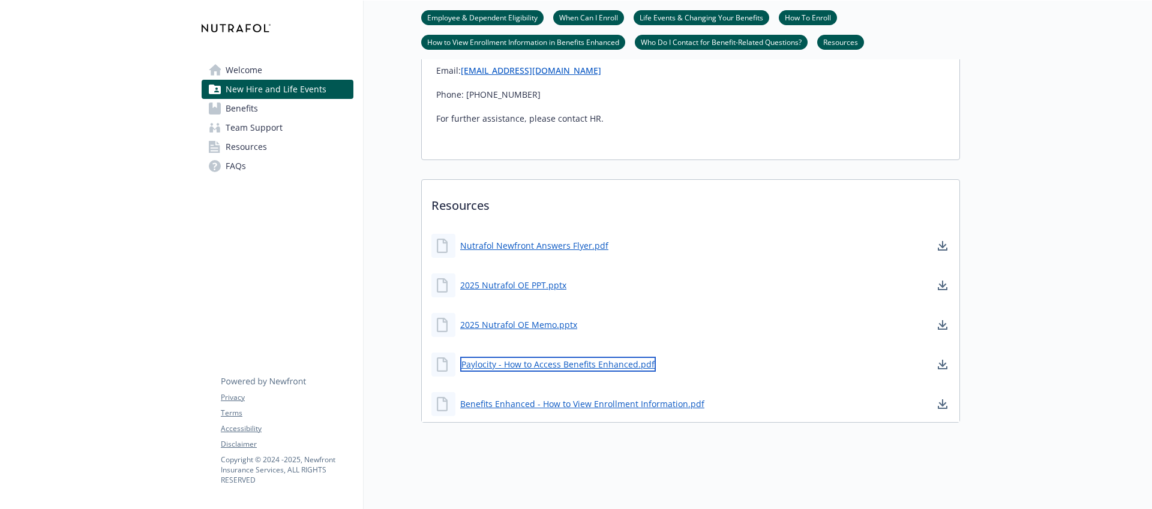
click at [602, 369] on link "Paylocity - How to Access Benefits Enhanced.pdf" at bounding box center [558, 364] width 196 height 15
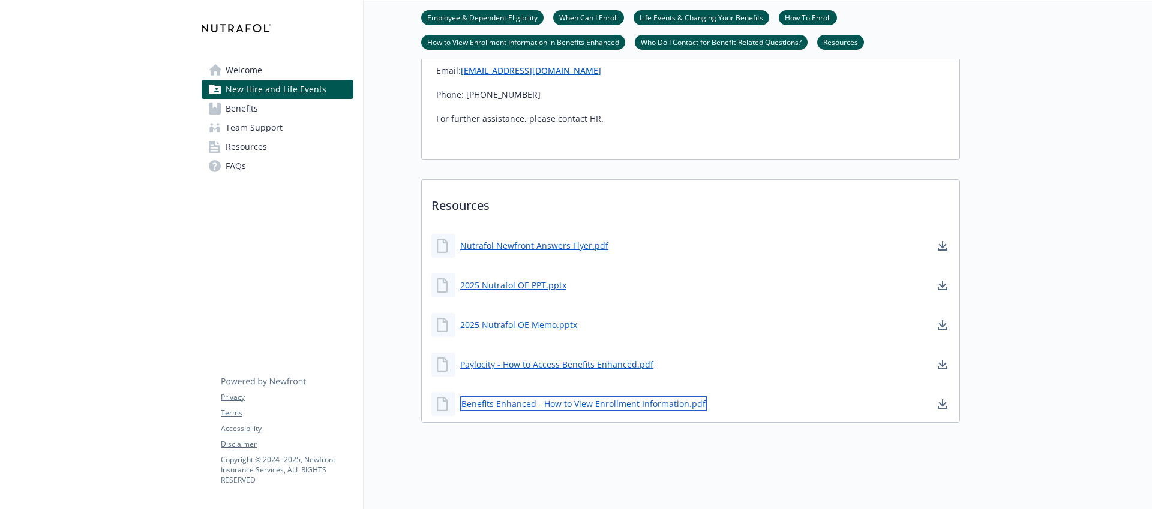
click at [594, 402] on link "Benefits Enhanced - How to View Enrollment Information.pdf" at bounding box center [583, 403] width 247 height 15
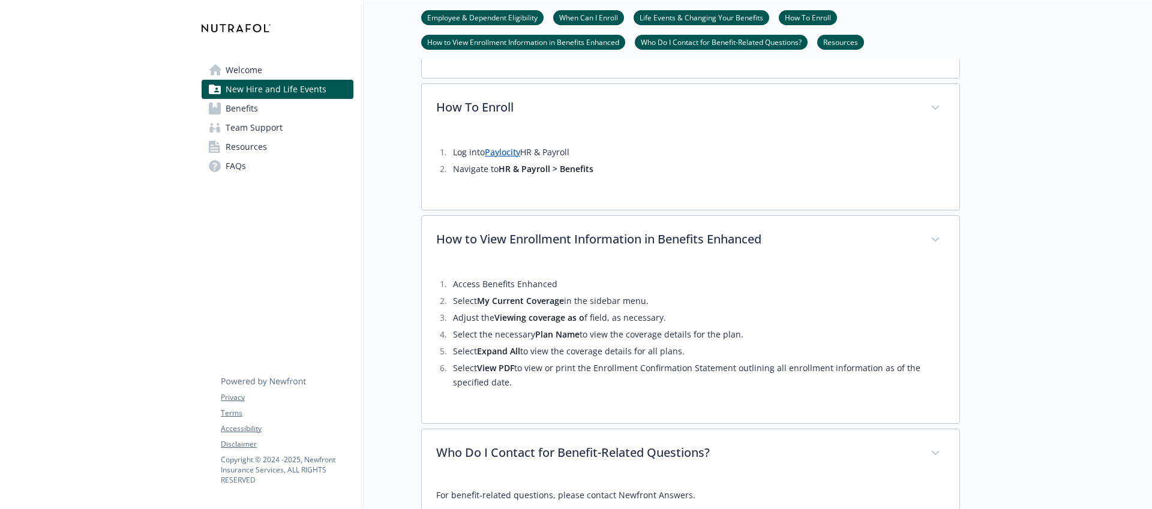
scroll to position [818, 0]
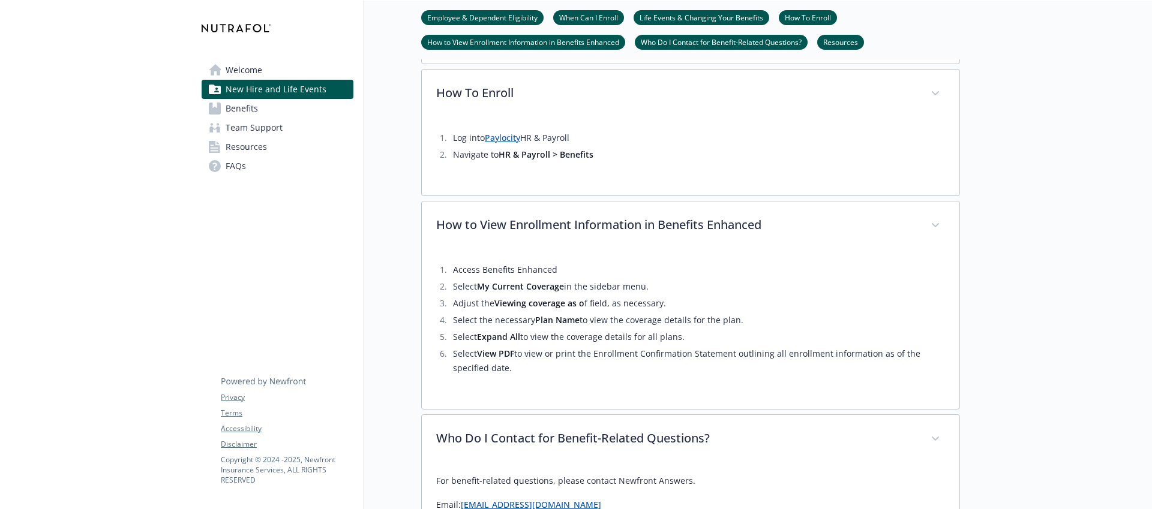
click at [249, 125] on span "Team Support" at bounding box center [254, 127] width 57 height 19
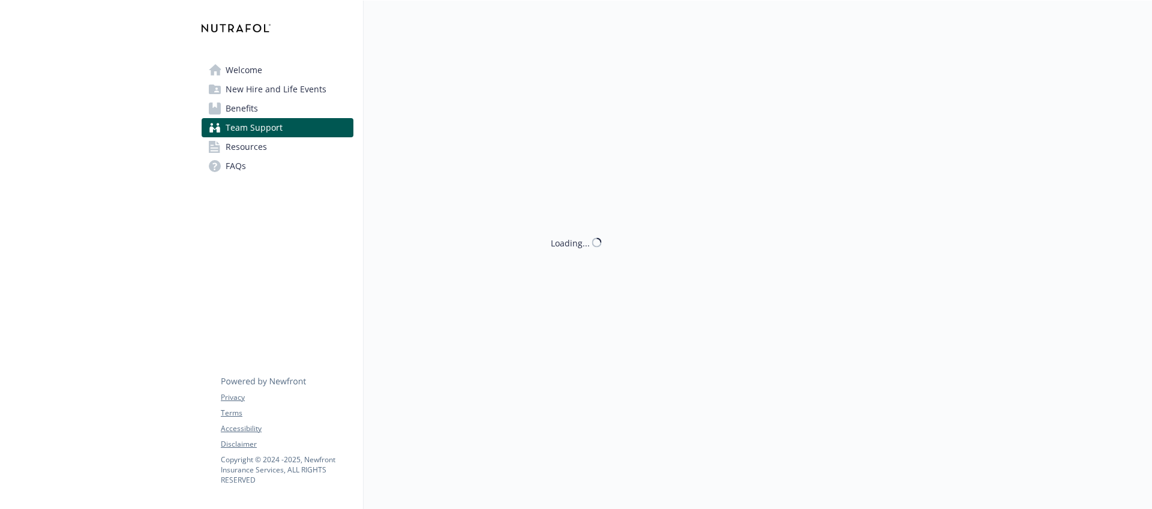
scroll to position [1, 0]
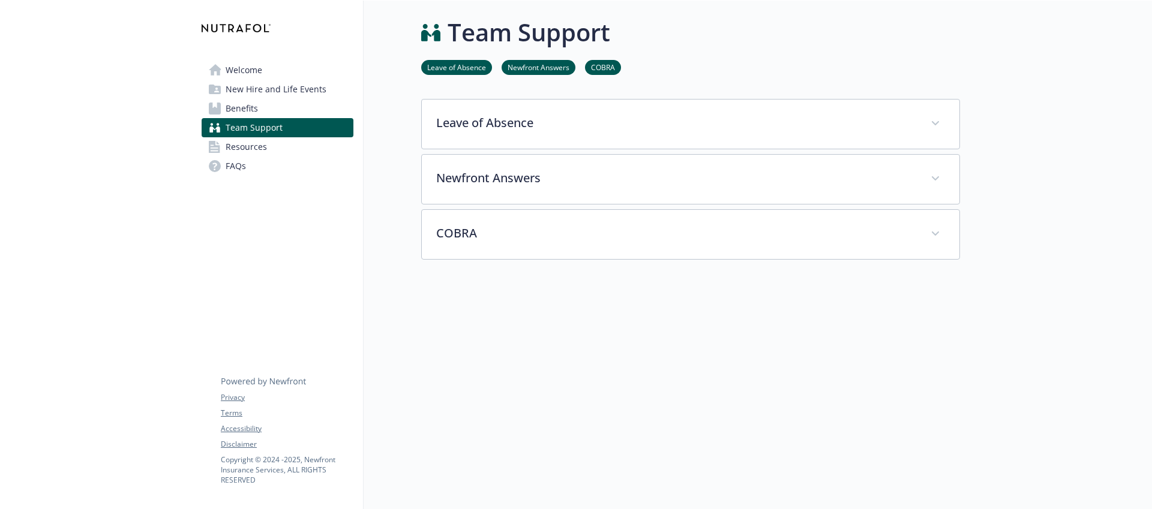
click at [266, 138] on link "Resources" at bounding box center [278, 146] width 152 height 19
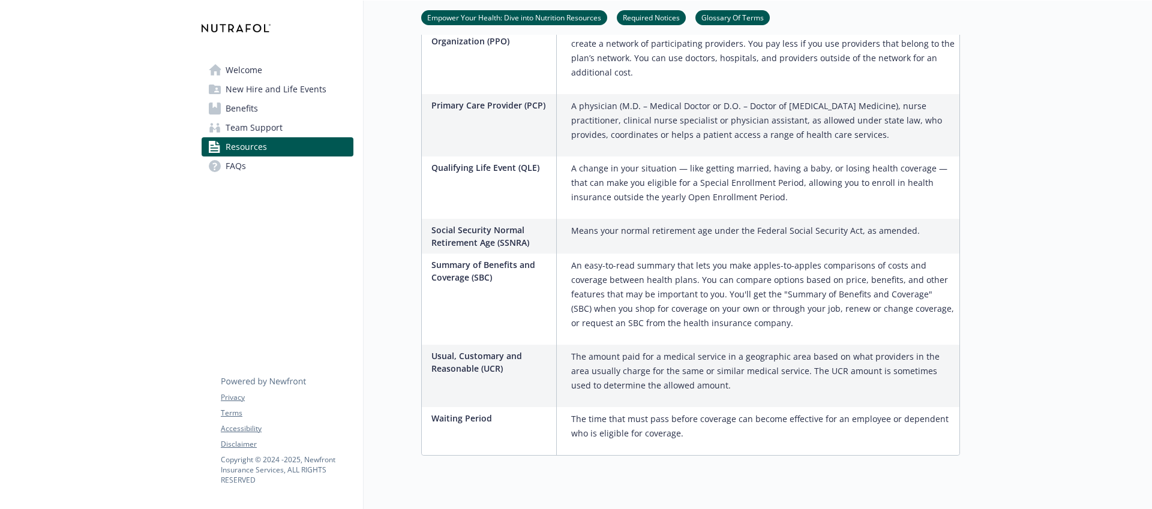
scroll to position [1885, 0]
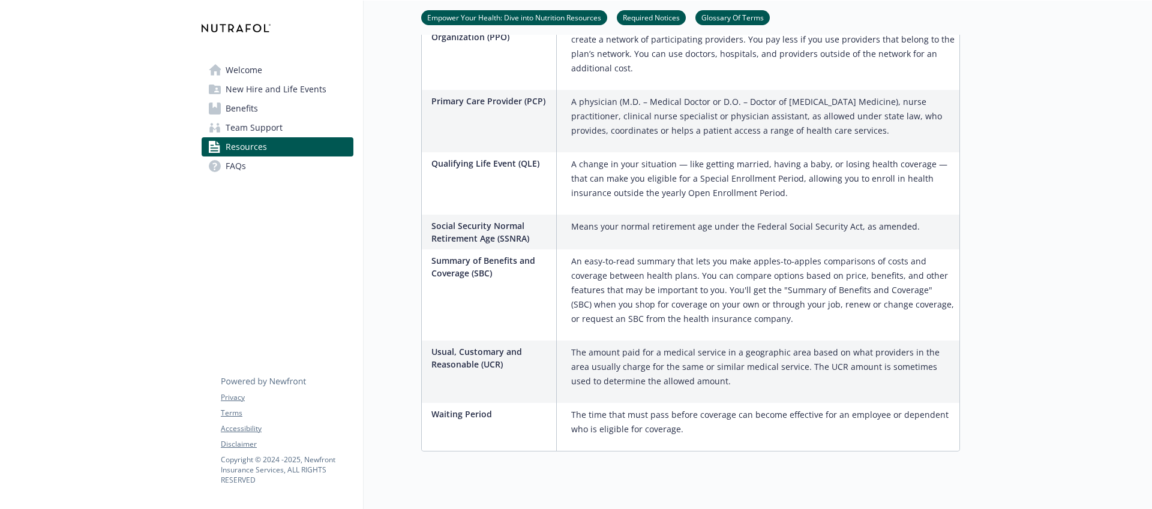
click at [295, 158] on link "FAQs" at bounding box center [278, 166] width 152 height 19
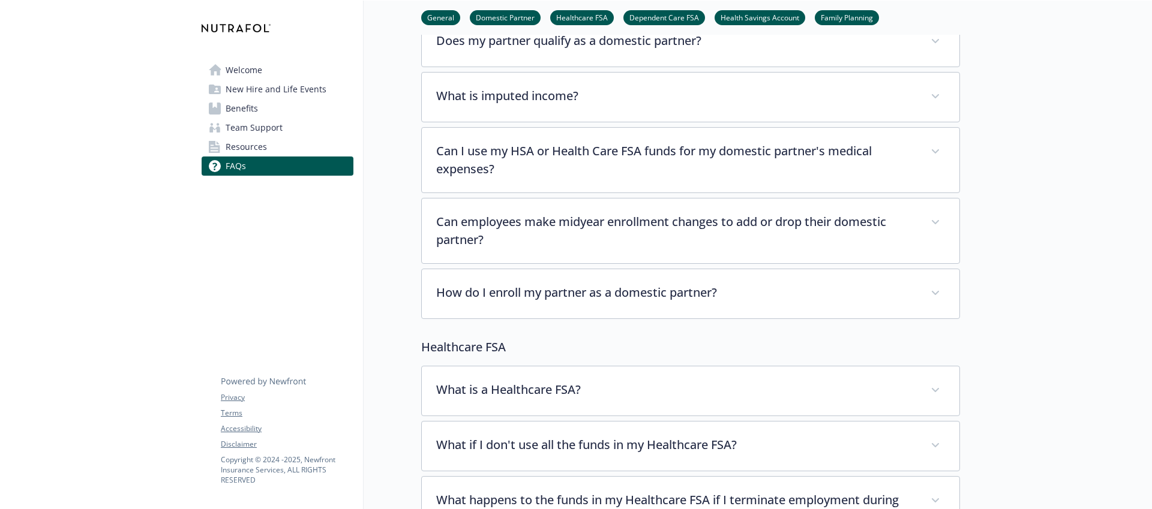
scroll to position [318, 0]
click at [482, 38] on p "Does my partner qualify as a domestic partner?" at bounding box center [675, 41] width 477 height 18
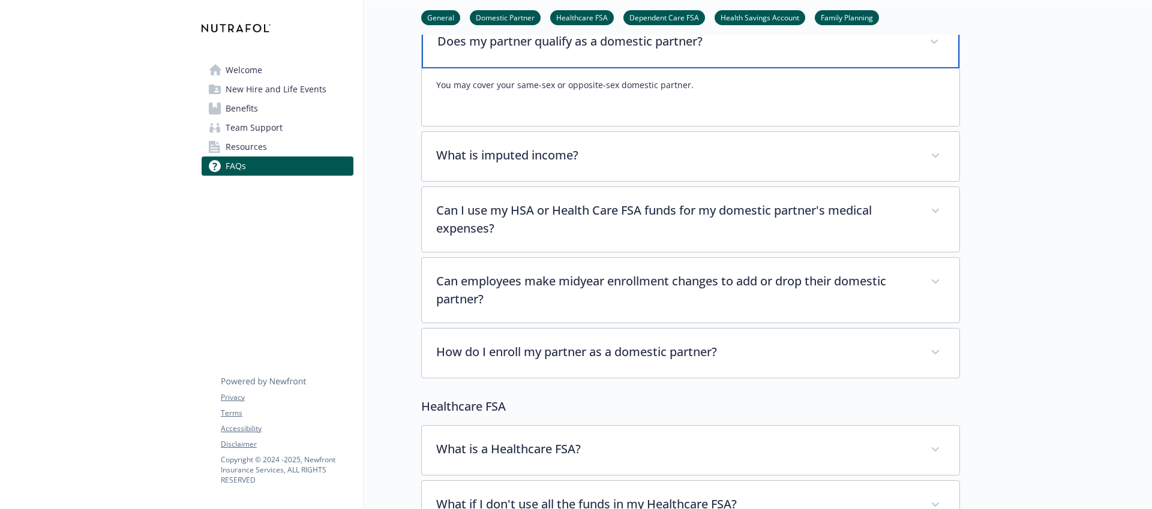
click at [482, 38] on p "Does my partner qualify as a domestic partner?" at bounding box center [675, 41] width 477 height 18
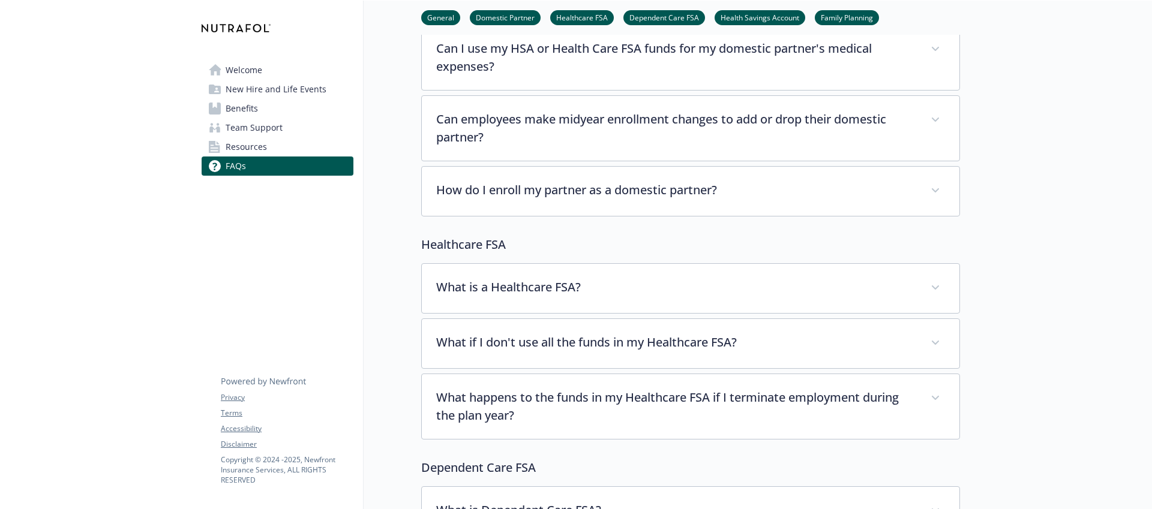
scroll to position [418, 0]
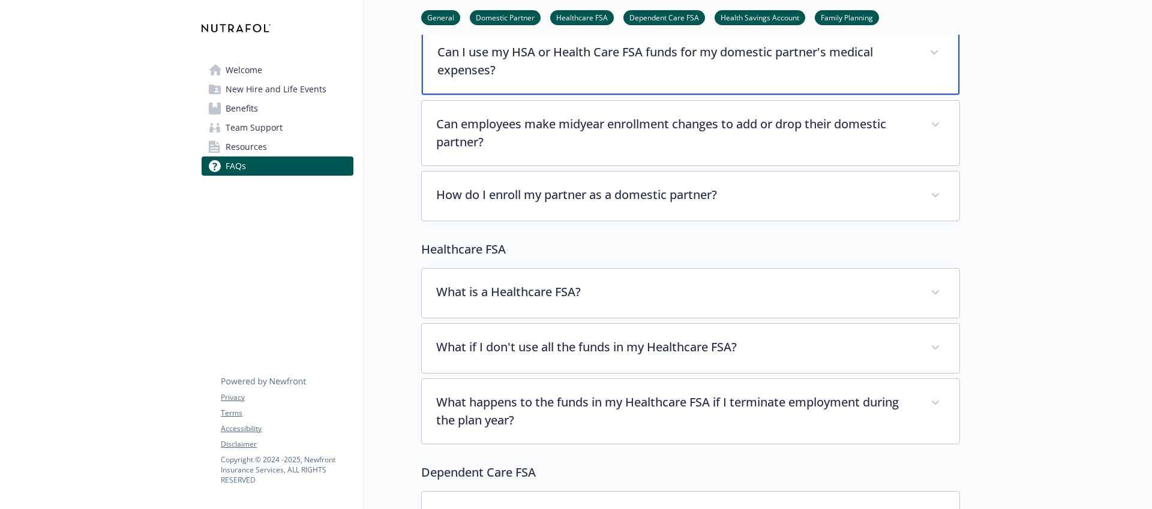
click at [459, 67] on p "Can I use my HSA or Health Care FSA funds for my domestic partner's medical exp…" at bounding box center [675, 61] width 477 height 36
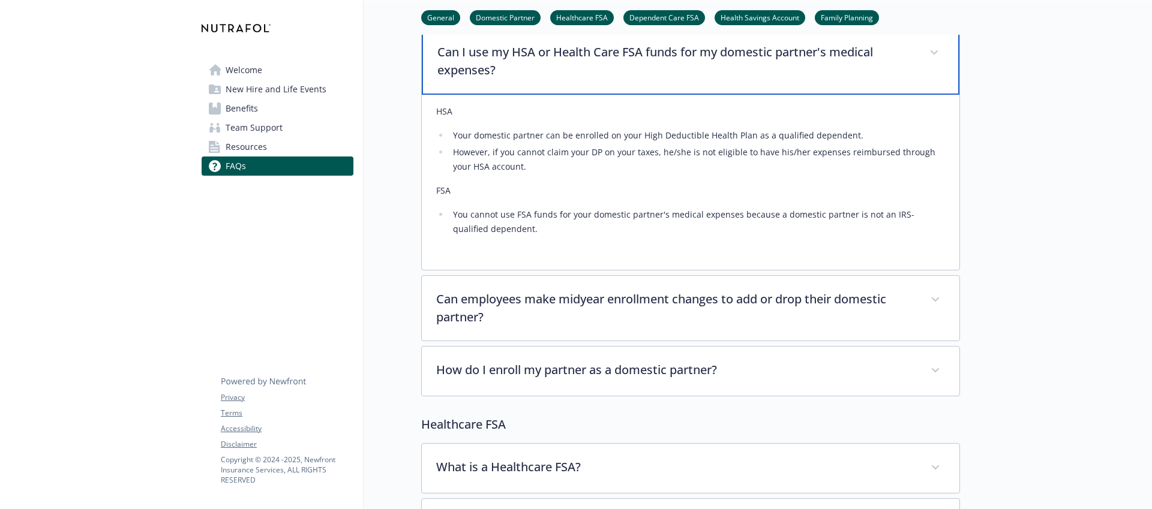
click at [458, 67] on p "Can I use my HSA or Health Care FSA funds for my domestic partner's medical exp…" at bounding box center [675, 61] width 477 height 36
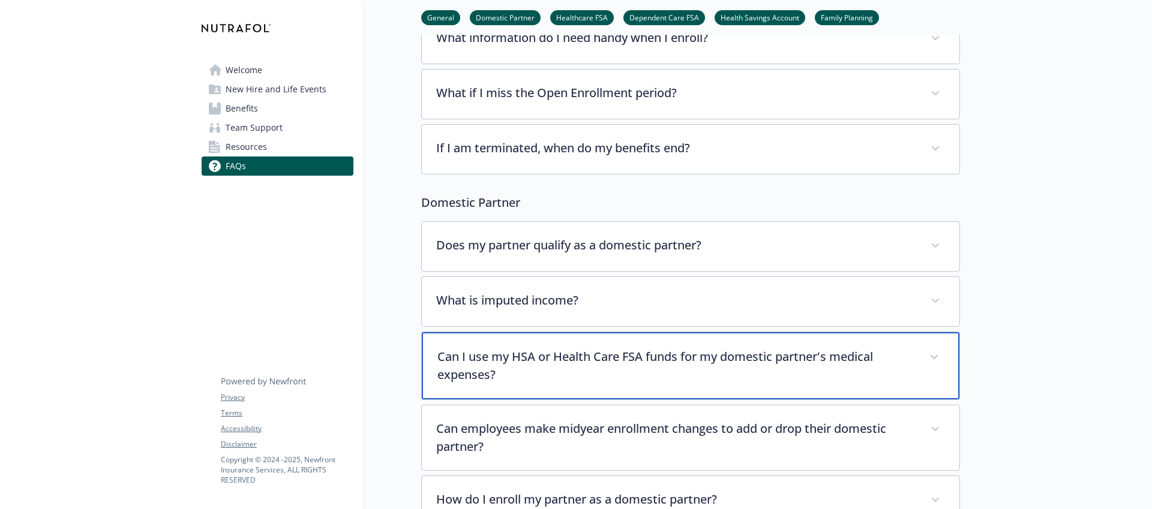
scroll to position [0, 0]
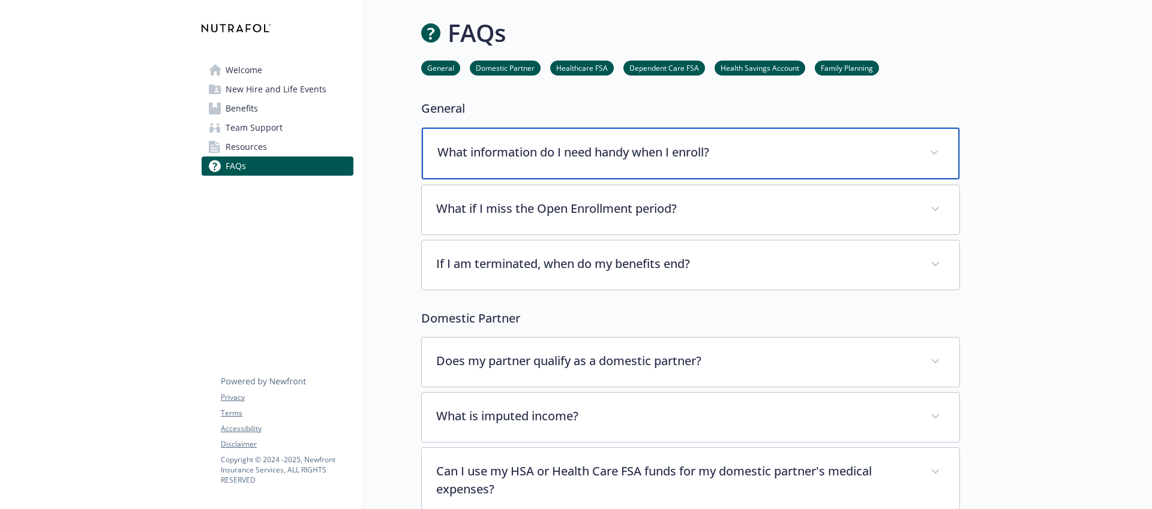
click at [510, 145] on p "What information do I need handy when I enroll?" at bounding box center [675, 152] width 477 height 18
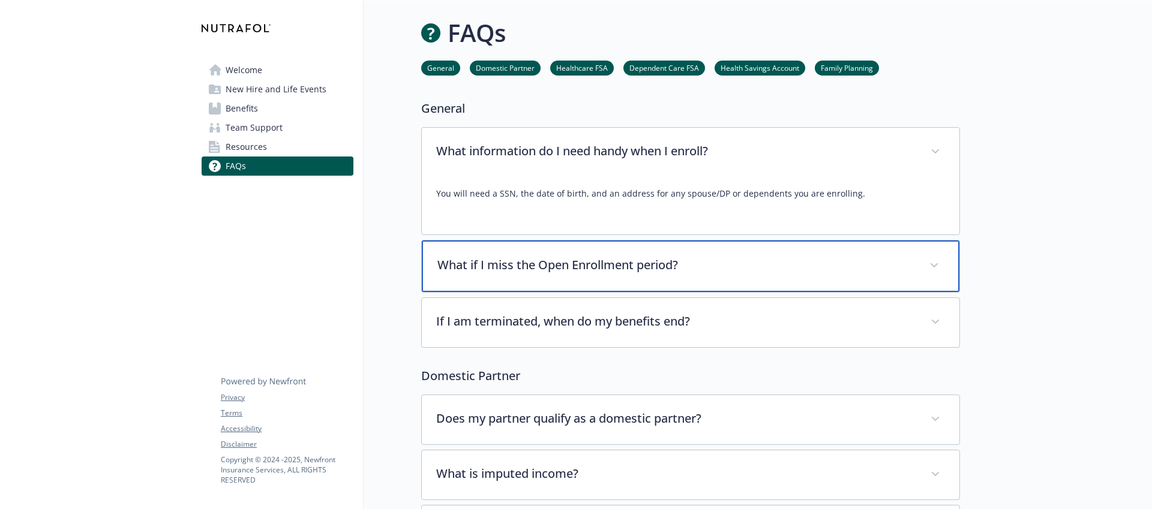
click at [684, 283] on div "What if I miss the Open Enrollment period?" at bounding box center [690, 267] width 537 height 52
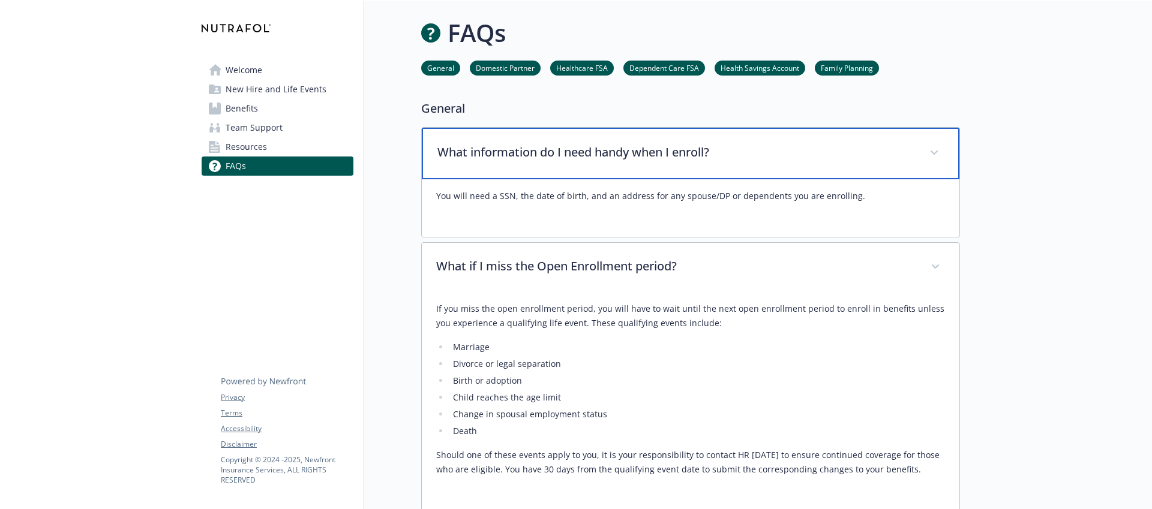
click at [673, 170] on div "What information do I need handy when I enroll?" at bounding box center [690, 154] width 537 height 52
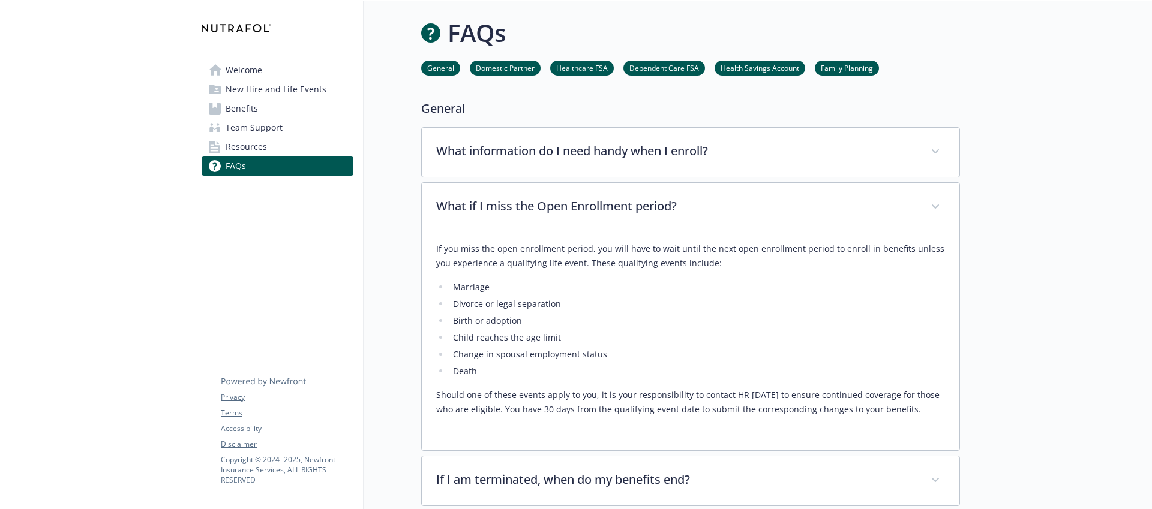
click at [253, 110] on span "Benefits" at bounding box center [242, 108] width 32 height 19
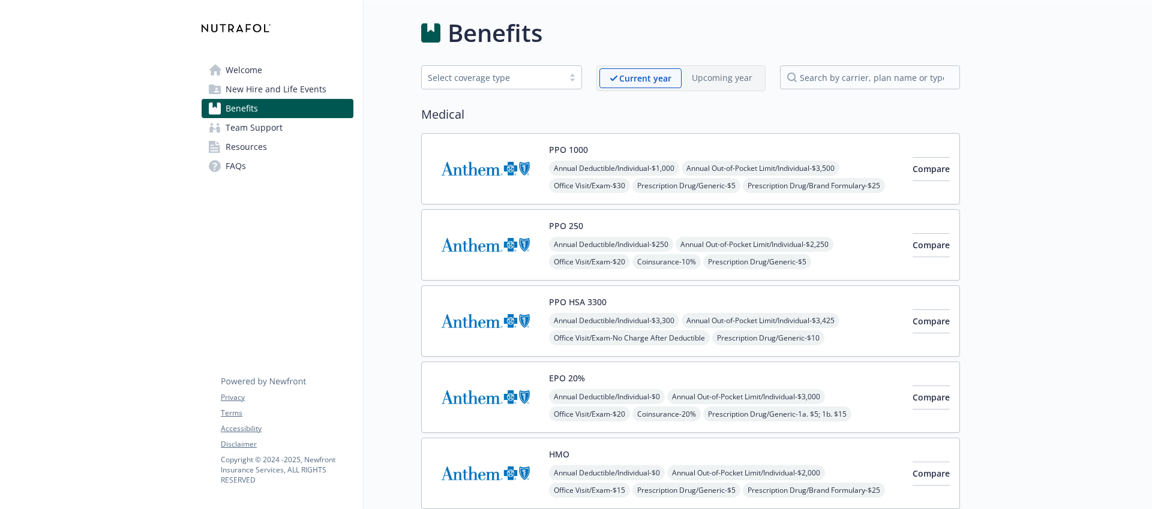
click at [679, 171] on span "Annual Deductible/Individual - $1,000" at bounding box center [614, 168] width 130 height 15
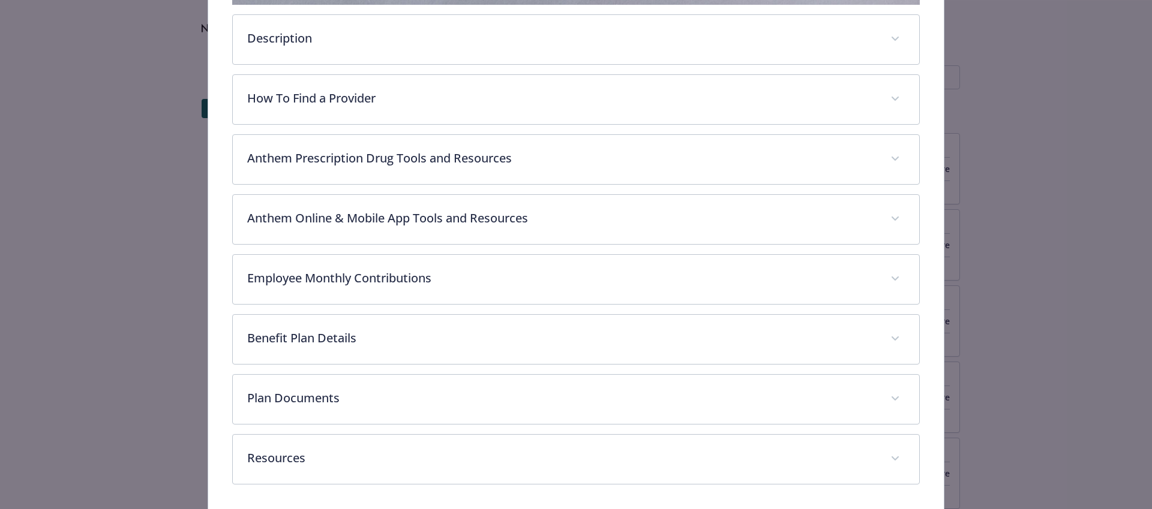
scroll to position [455, 0]
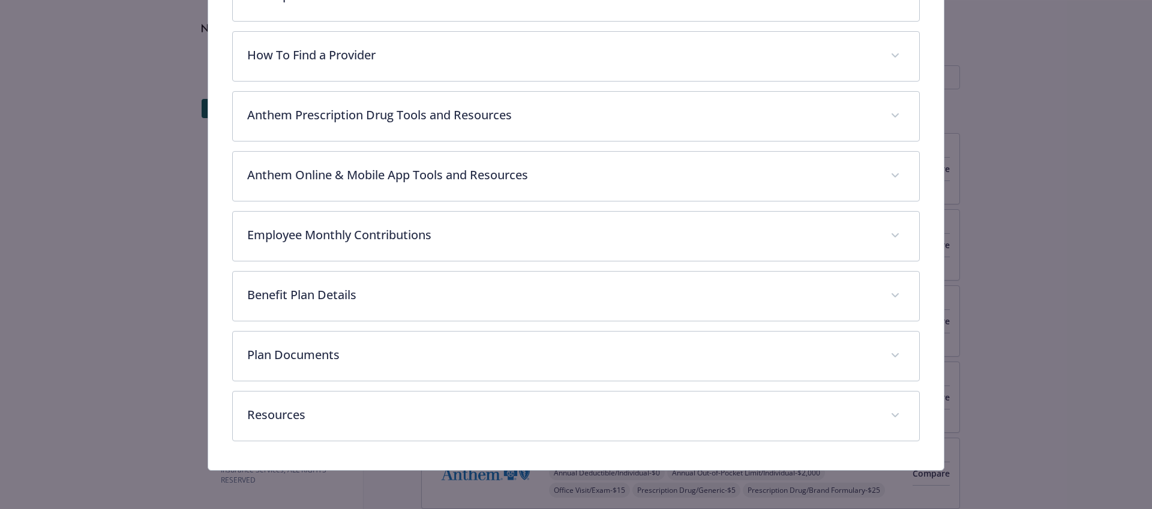
click at [501, 489] on div "Medical - PPO 1000 - Medical PPO PPO 1000 Website www.anthem.com Phone (800) 88…" at bounding box center [576, 254] width 1152 height 509
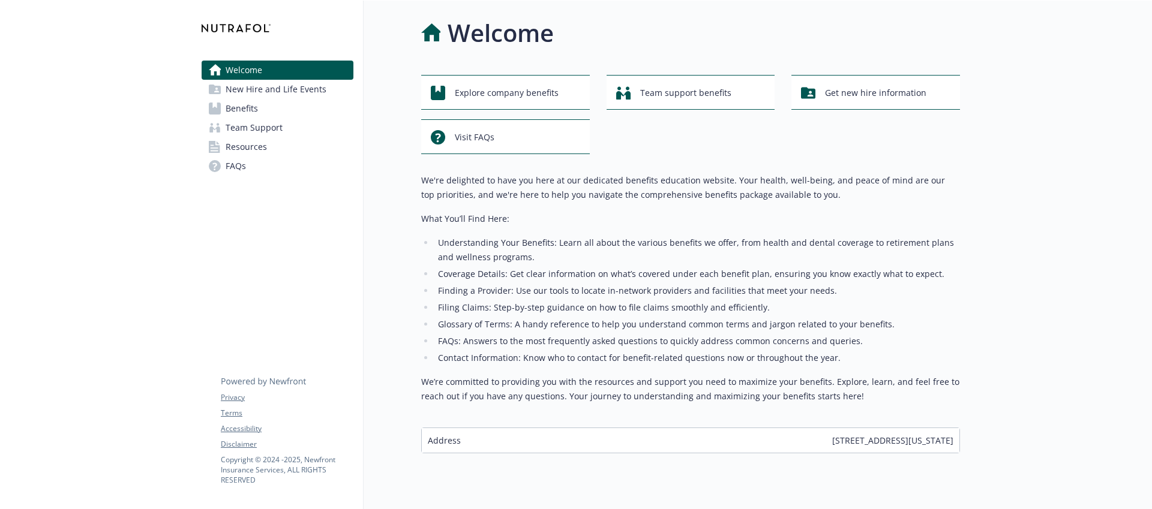
click at [301, 94] on span "New Hire and Life Events" at bounding box center [276, 89] width 101 height 19
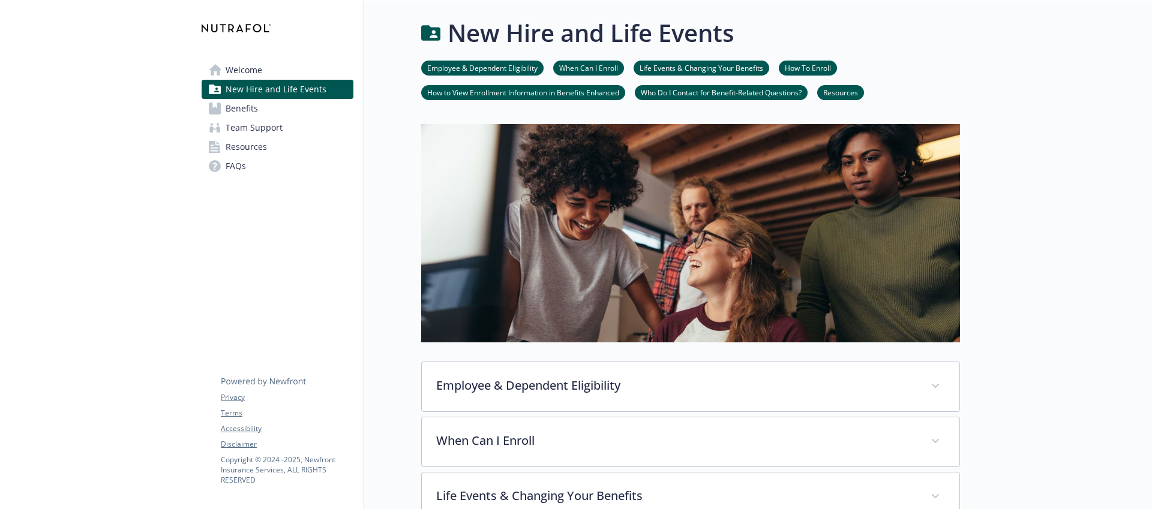
click at [299, 103] on link "Benefits" at bounding box center [278, 108] width 152 height 19
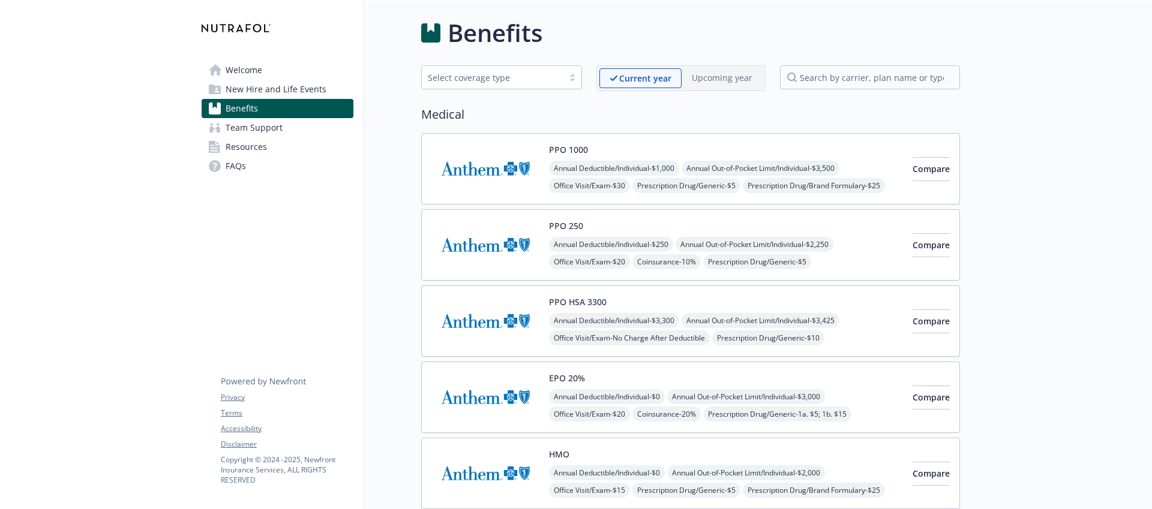
click at [298, 80] on span "New Hire and Life Events" at bounding box center [276, 89] width 101 height 19
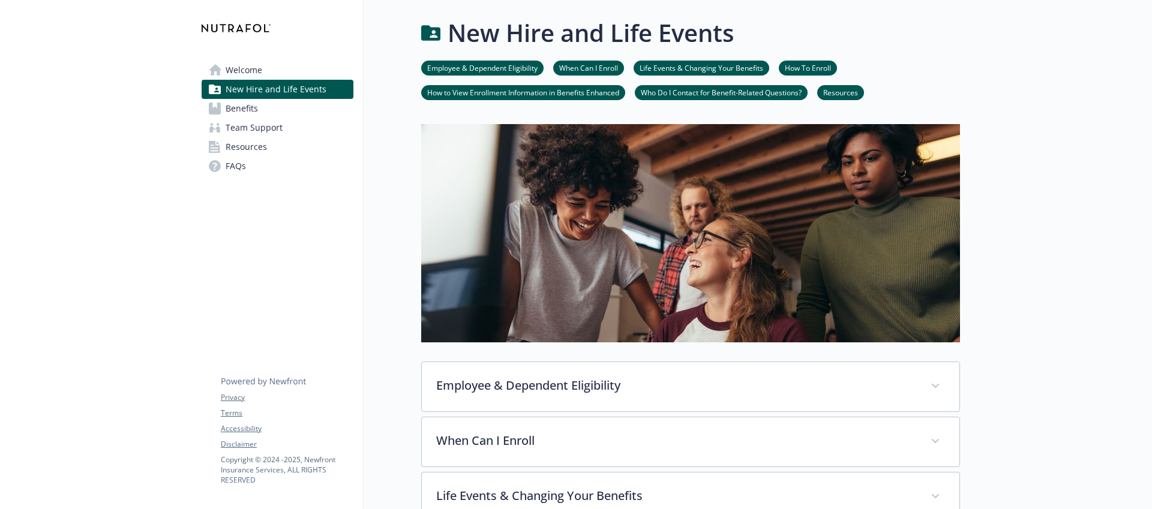
click at [812, 67] on link "How To Enroll" at bounding box center [808, 67] width 58 height 11
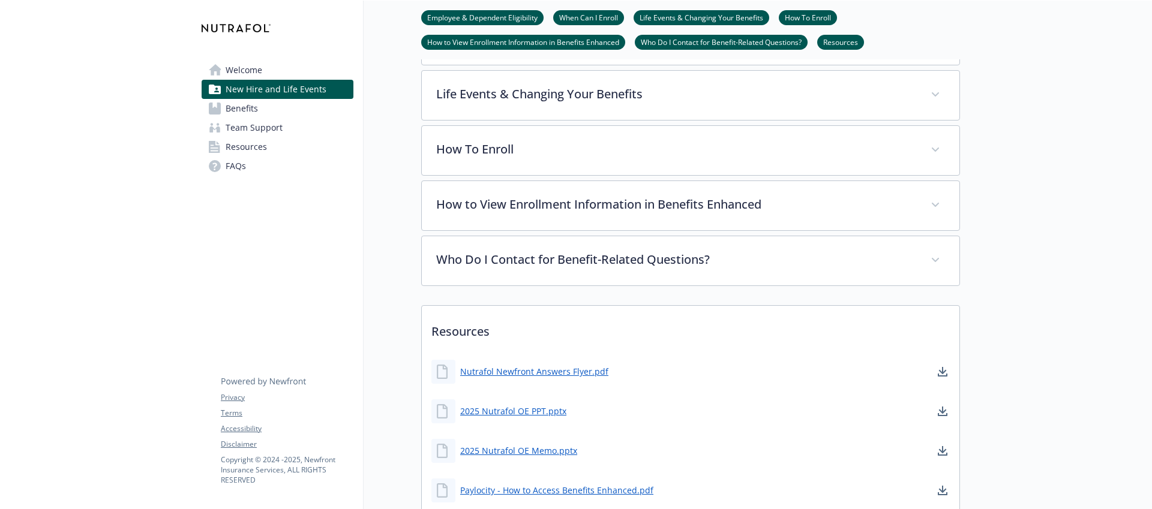
scroll to position [465, 0]
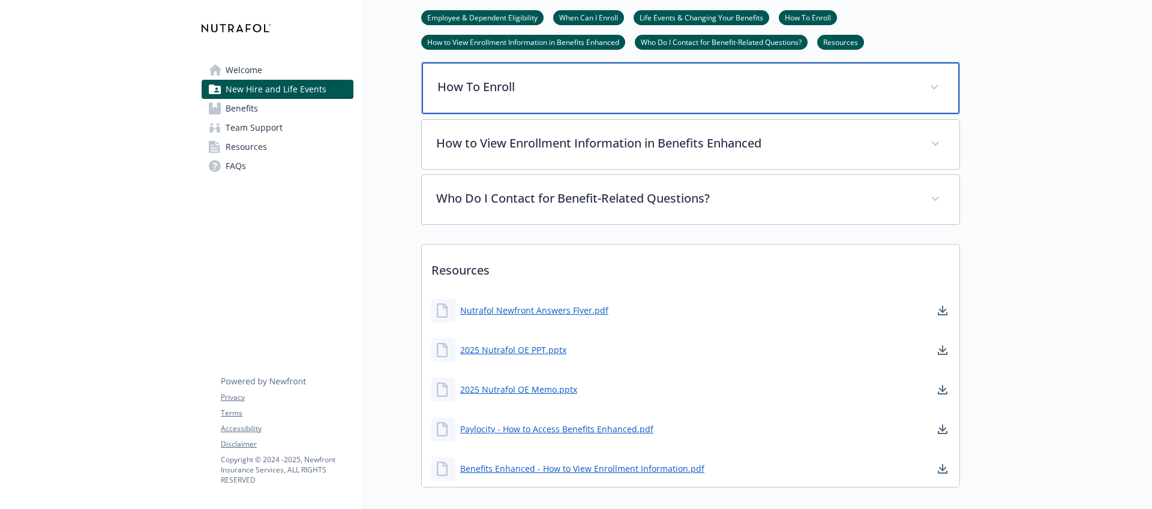
click at [758, 92] on p "How To Enroll" at bounding box center [675, 87] width 477 height 18
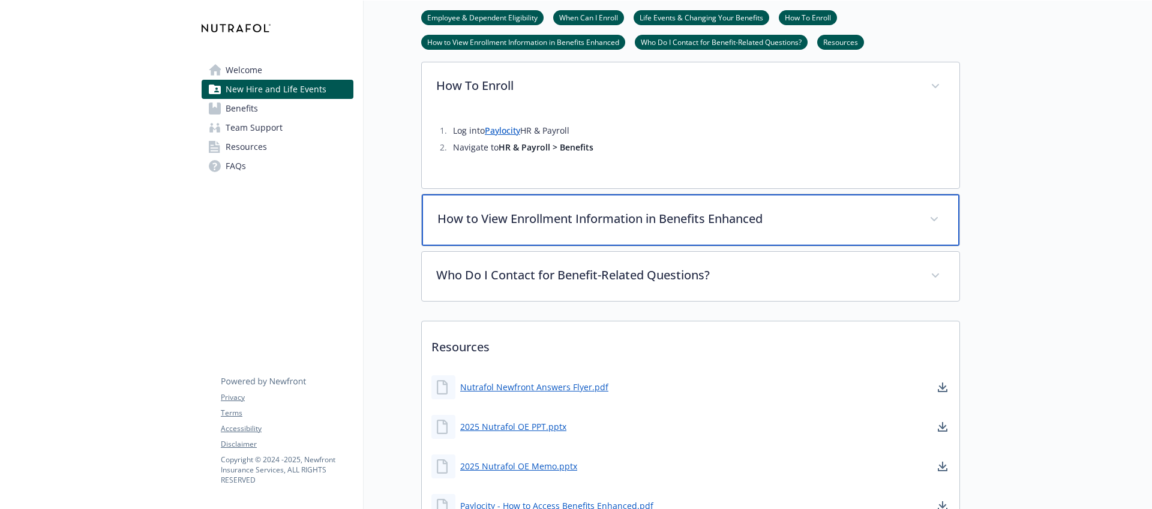
click at [707, 214] on p "How to View Enrollment Information in Benefits Enhanced" at bounding box center [675, 219] width 477 height 18
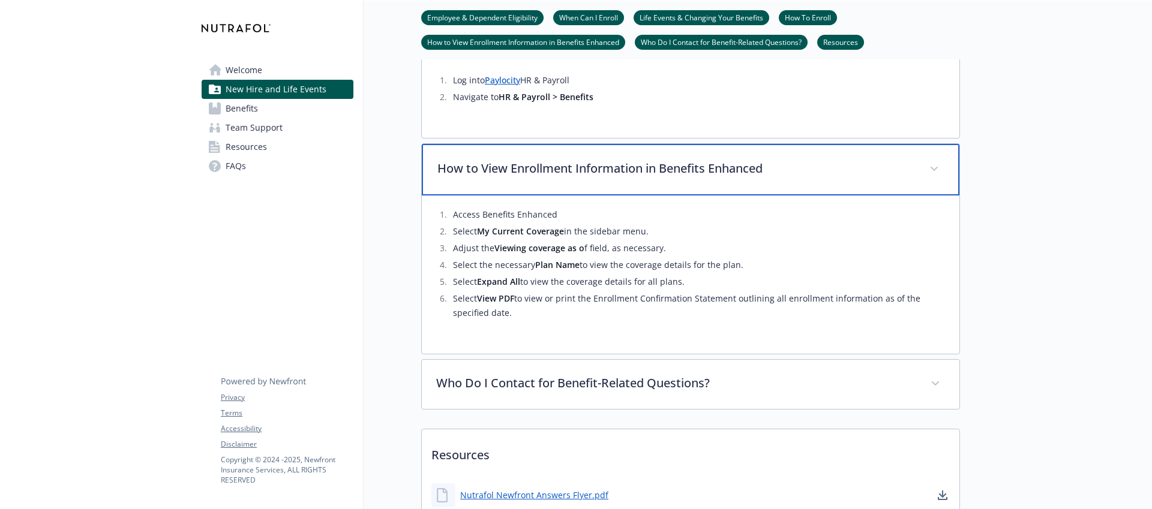
scroll to position [518, 0]
